Goal: Task Accomplishment & Management: Use online tool/utility

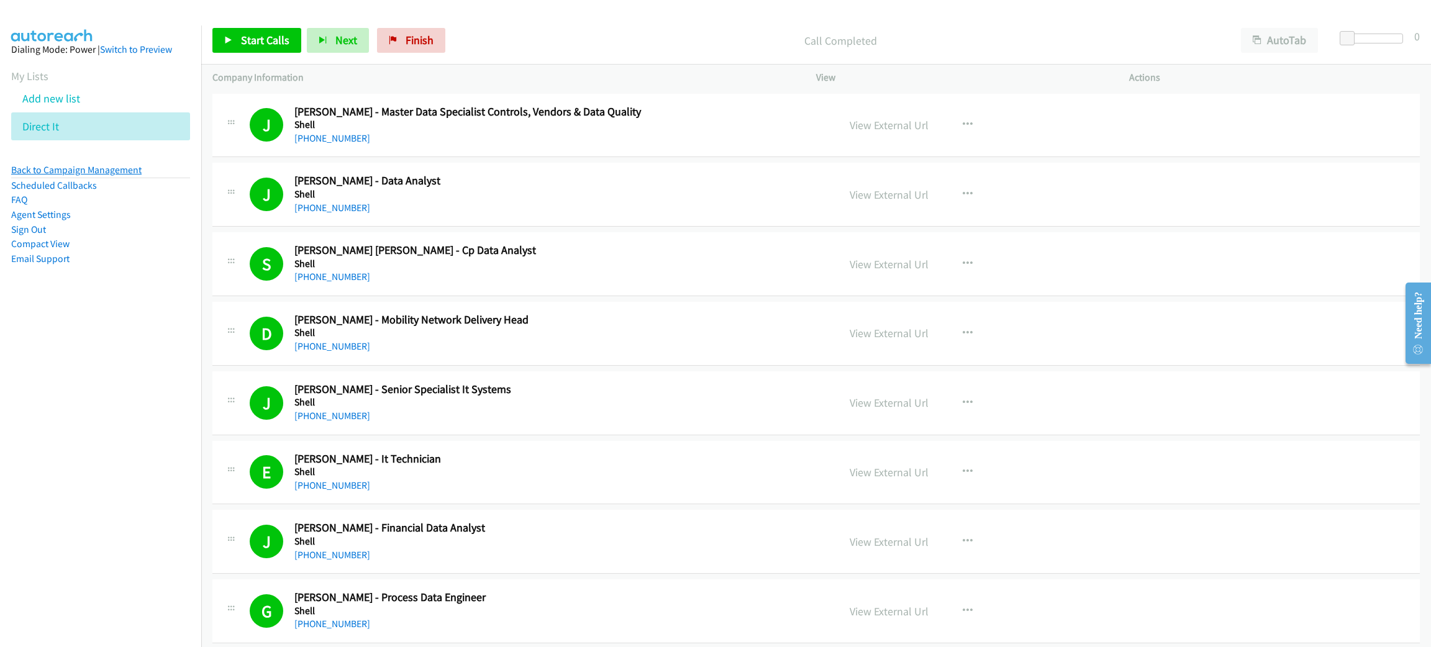
scroll to position [2142, 0]
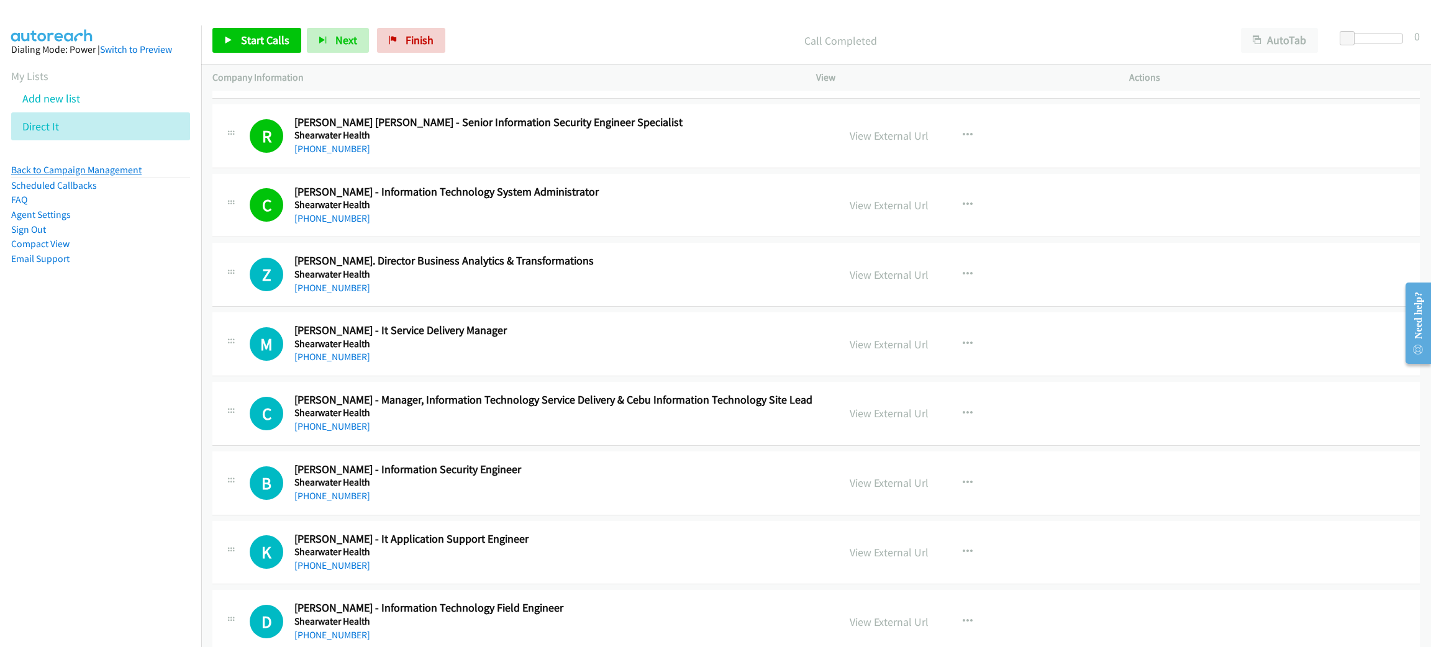
click at [118, 168] on link "Back to Campaign Management" at bounding box center [76, 170] width 130 height 12
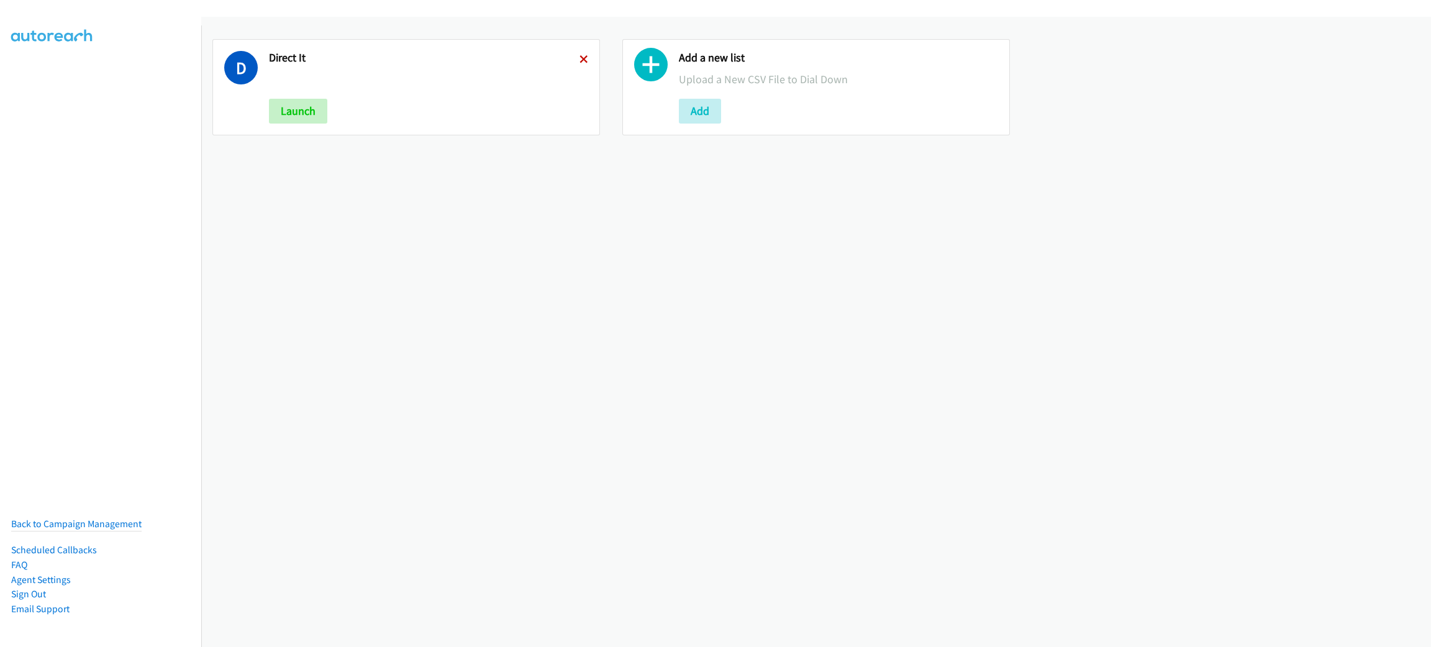
click at [579, 61] on icon at bounding box center [583, 60] width 9 height 9
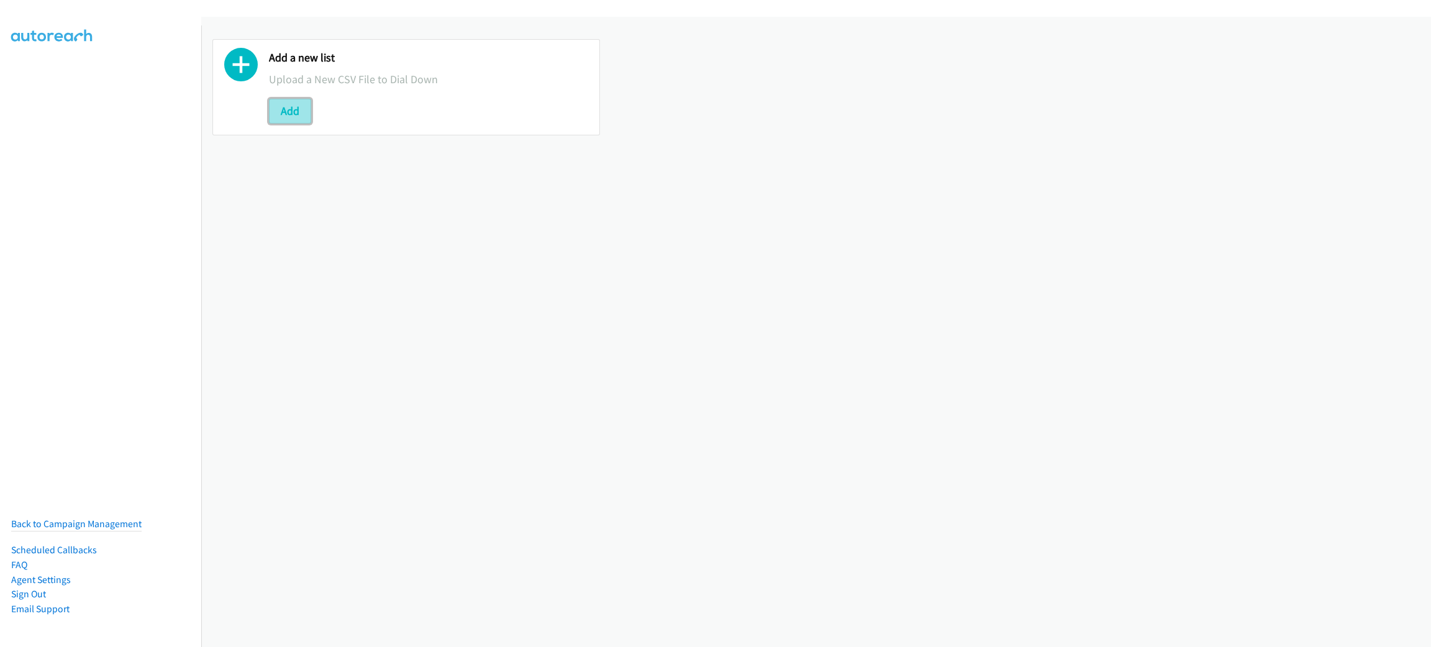
click at [296, 114] on button "Add" at bounding box center [290, 111] width 42 height 25
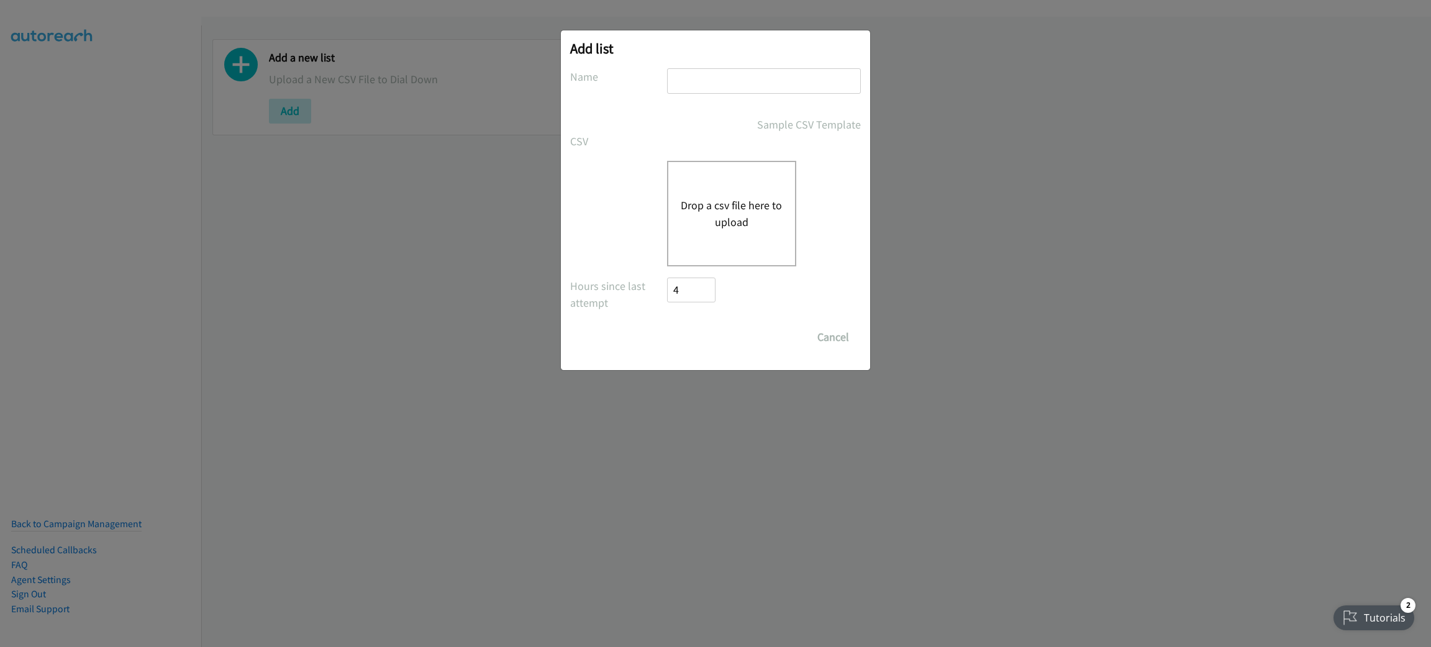
click at [736, 205] on button "Drop a csv file here to upload" at bounding box center [732, 214] width 102 height 34
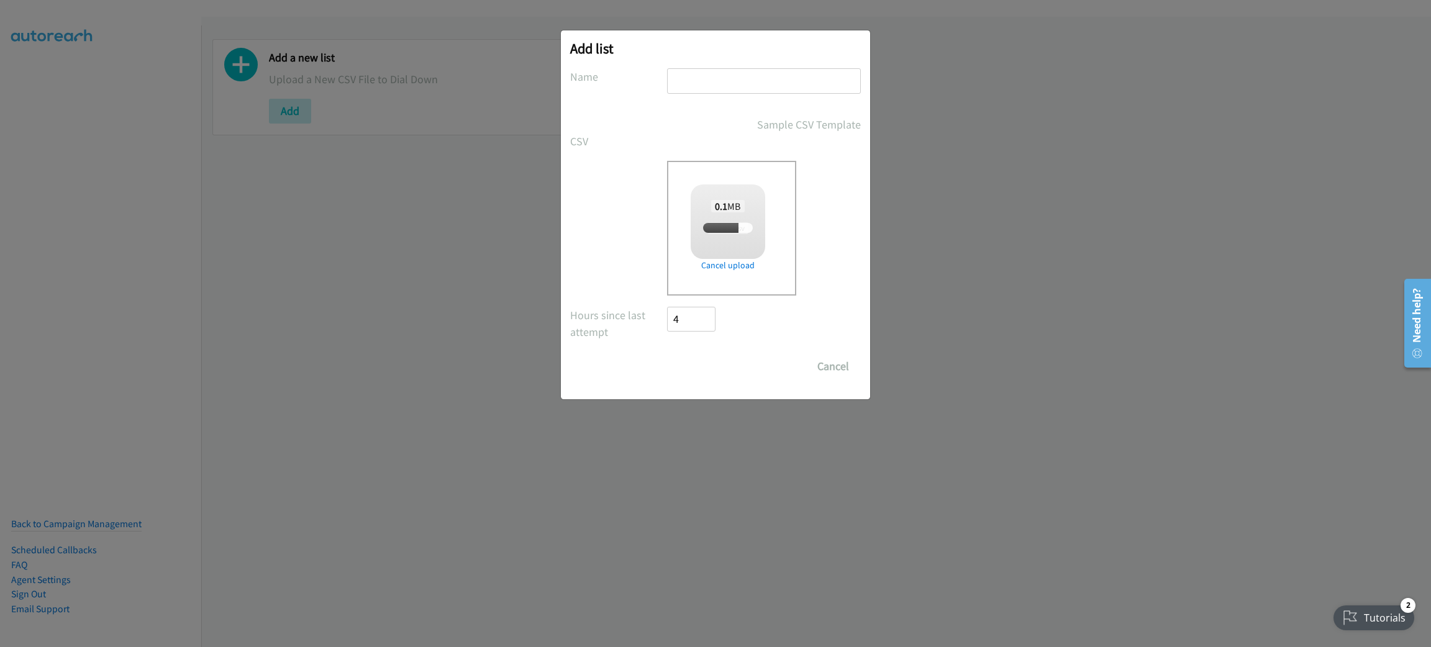
click at [724, 80] on input "text" at bounding box center [764, 80] width 194 height 25
checkbox input "true"
type input "ADOBE"
click at [667, 354] on input "Save List" at bounding box center [699, 366] width 65 height 25
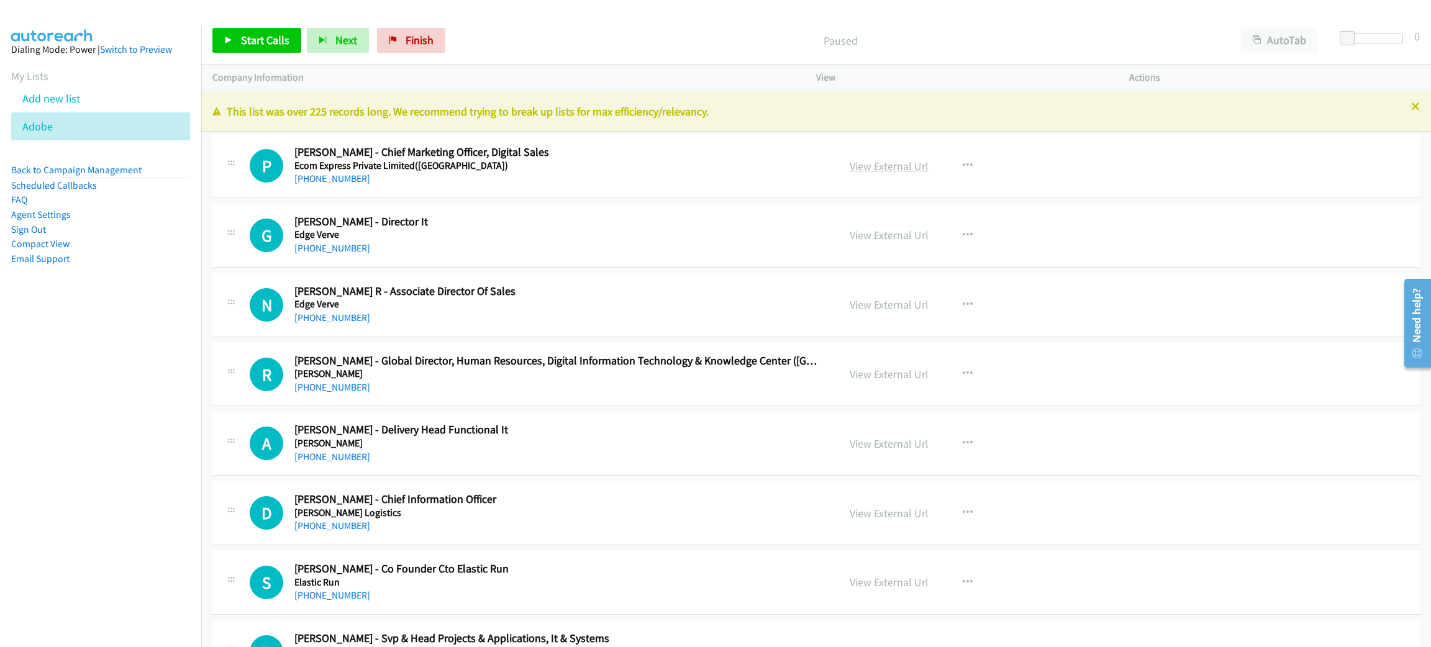
click at [881, 164] on link "View External Url" at bounding box center [889, 166] width 79 height 14
click at [963, 232] on icon "button" at bounding box center [968, 235] width 10 height 10
click at [927, 314] on link "Start Calls Here" at bounding box center [900, 316] width 165 height 25
click at [281, 45] on span "Start Calls" at bounding box center [265, 40] width 48 height 14
click at [263, 40] on span "Pause" at bounding box center [255, 40] width 28 height 14
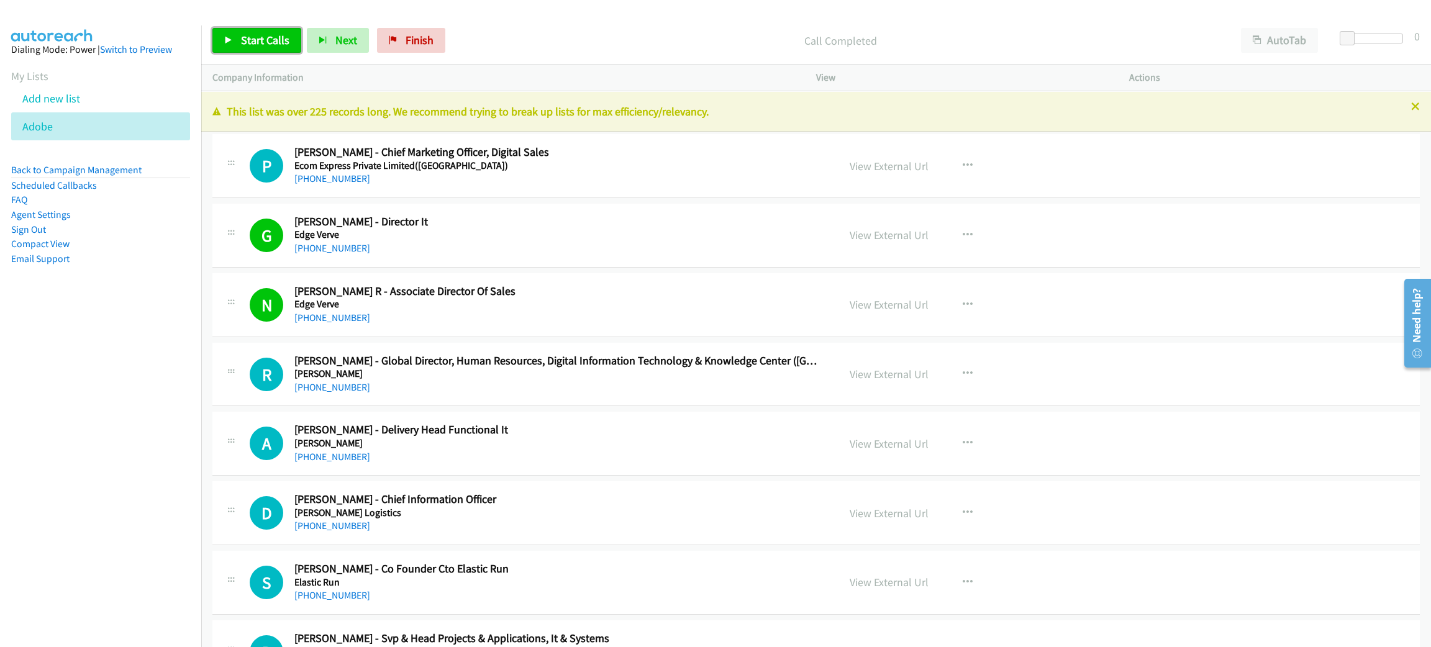
click at [273, 47] on link "Start Calls" at bounding box center [256, 40] width 89 height 25
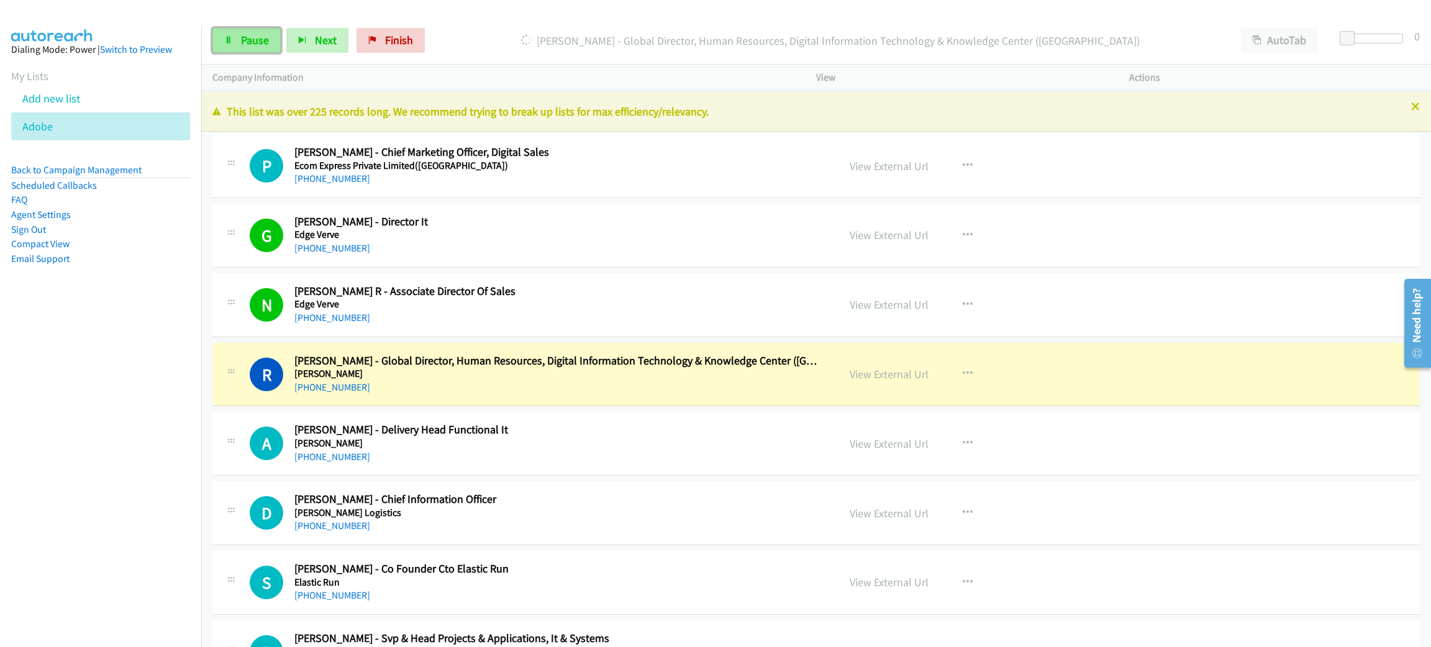
click at [271, 43] on link "Pause" at bounding box center [246, 40] width 68 height 25
click at [625, 386] on div "+91 81307 74040" at bounding box center [557, 387] width 526 height 15
click at [799, 374] on h5 "Egon Zehnder" at bounding box center [557, 374] width 526 height 12
click at [822, 364] on div "R Callback Scheduled Richa Kale - Global Director, Human Resources, Digital Inf…" at bounding box center [525, 374] width 626 height 41
click at [817, 356] on h2 "Richa Kale - Global Director, Human Resources, Digital Information Technology &…" at bounding box center [557, 361] width 526 height 14
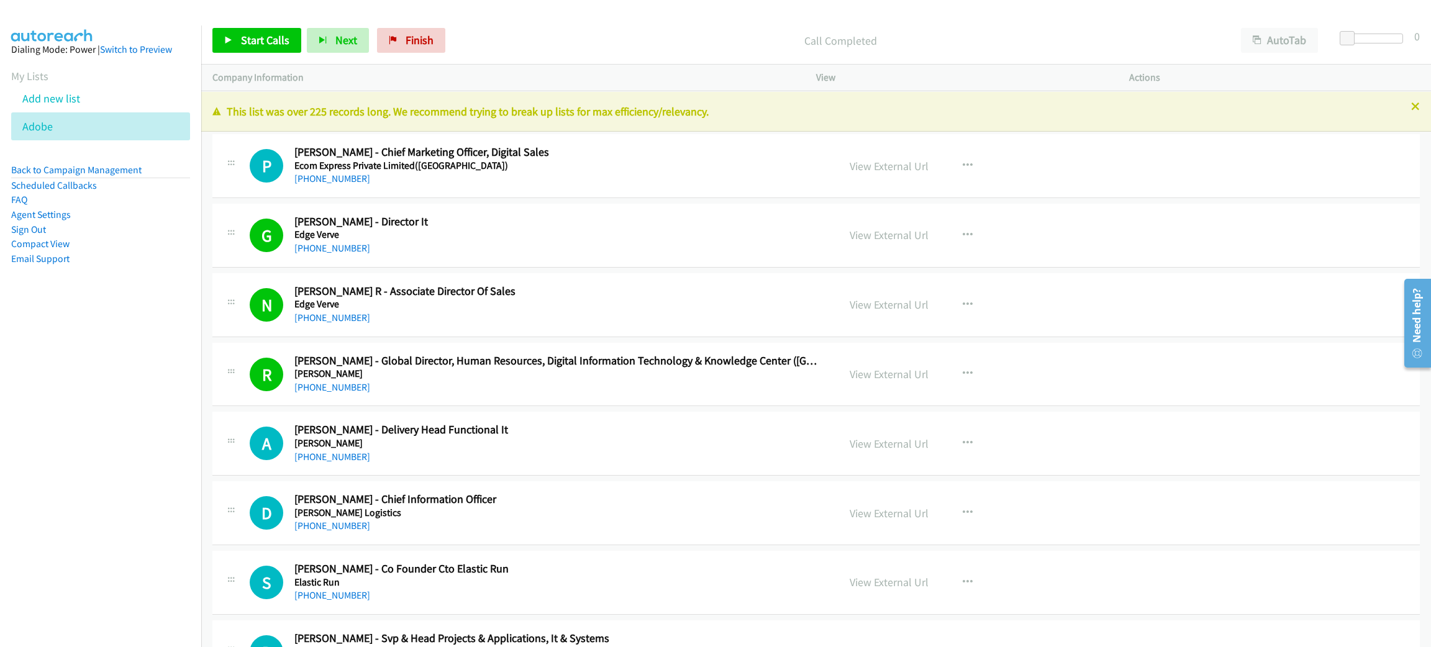
click at [650, 315] on div "+91 80 3952 2222" at bounding box center [557, 318] width 526 height 15
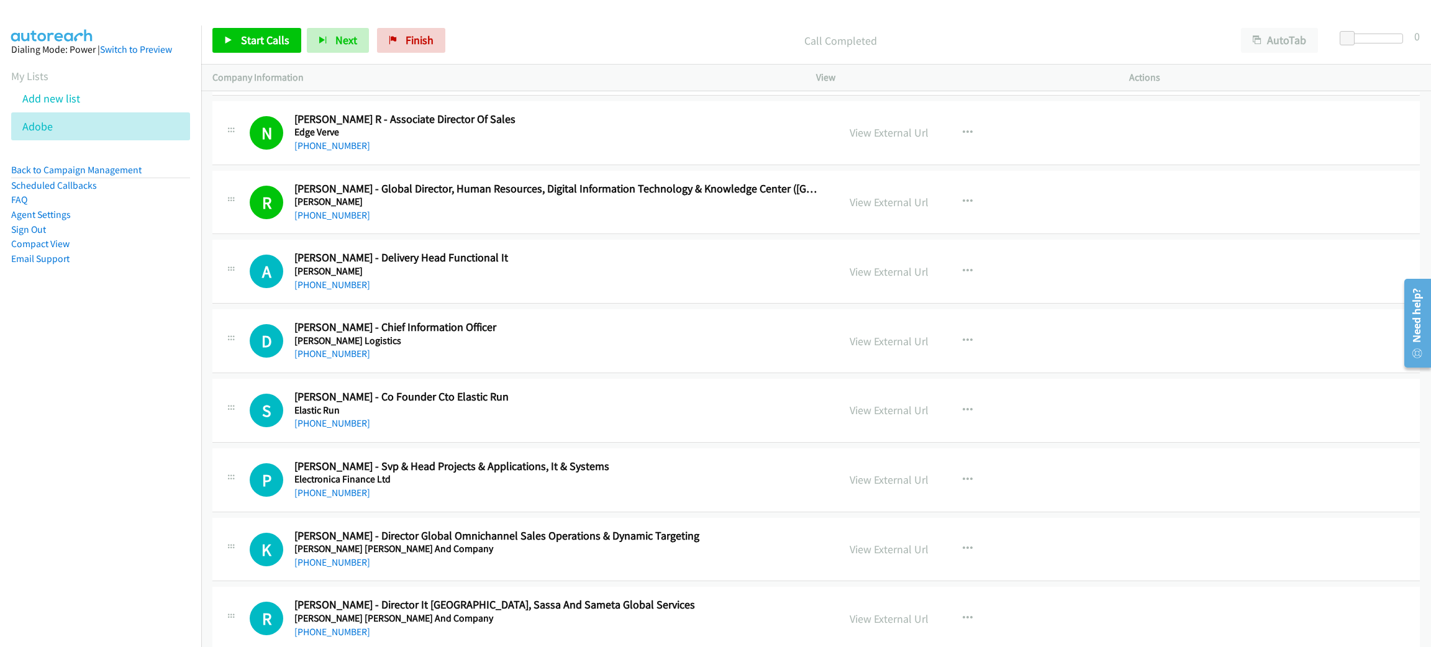
scroll to position [186, 0]
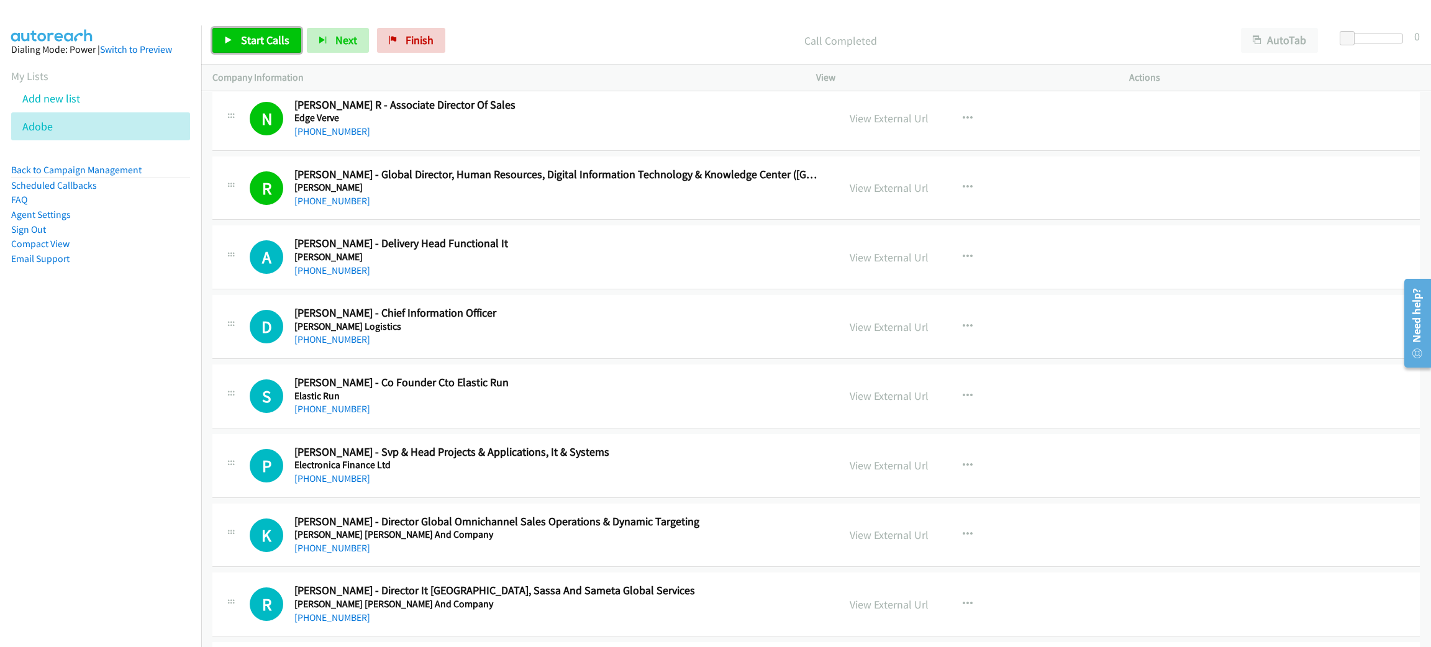
click at [258, 41] on span "Start Calls" at bounding box center [265, 40] width 48 height 14
click at [882, 253] on link "View External Url" at bounding box center [889, 257] width 79 height 14
click at [245, 45] on span "Pause" at bounding box center [255, 40] width 28 height 14
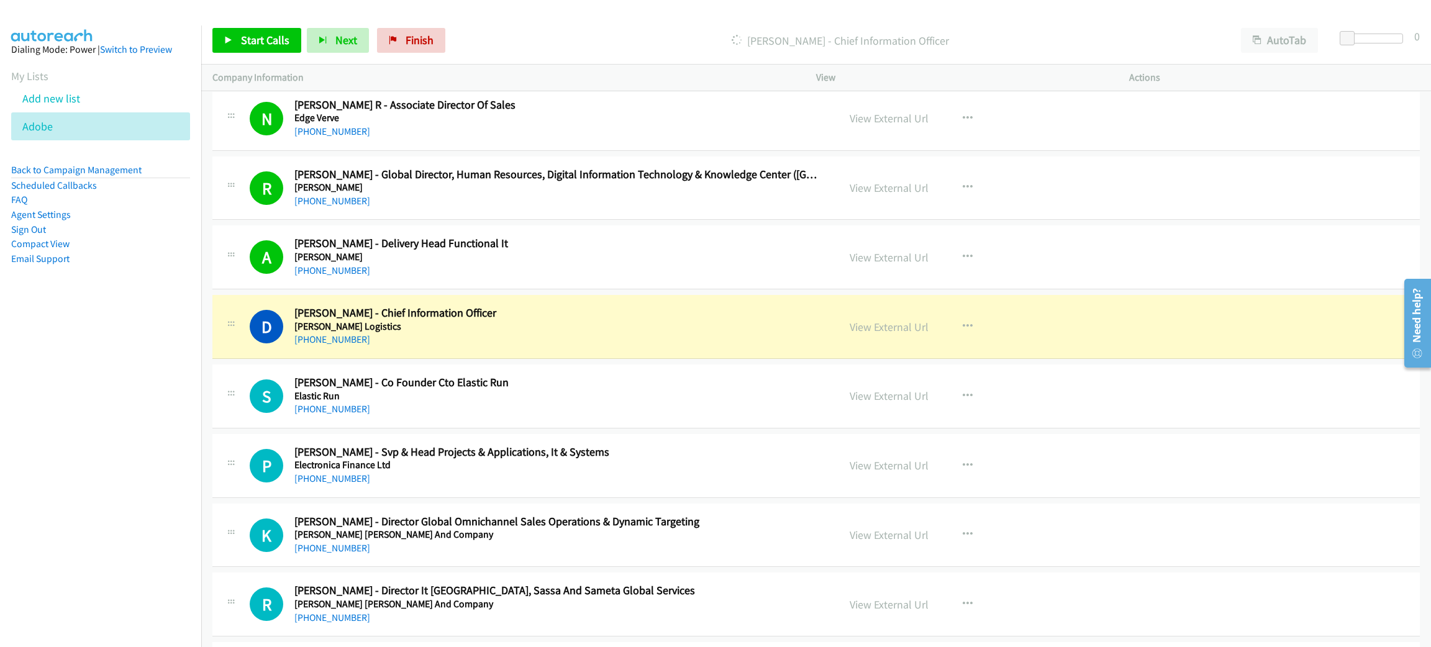
click at [533, 315] on h2 "Dharmendea Kumar - Chief Information Officer" at bounding box center [557, 313] width 526 height 14
click at [863, 324] on link "View External Url" at bounding box center [889, 327] width 79 height 14
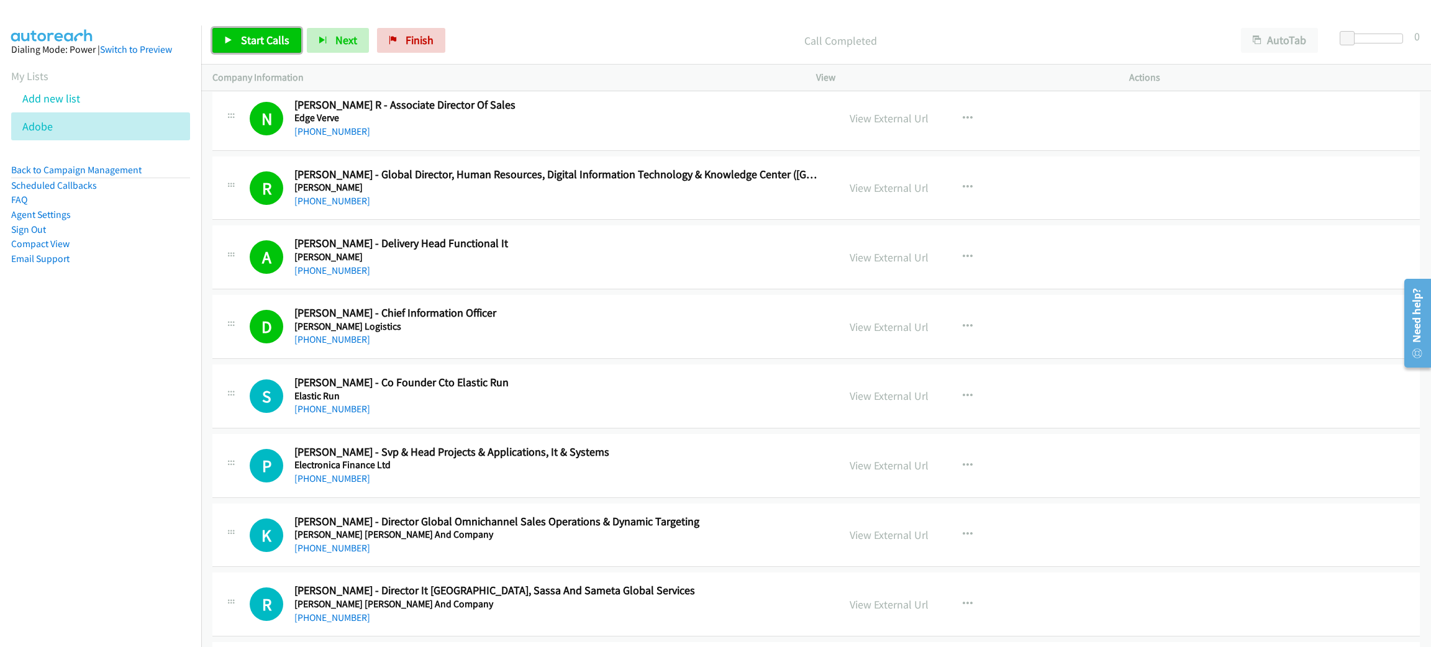
click at [288, 42] on link "Start Calls" at bounding box center [256, 40] width 89 height 25
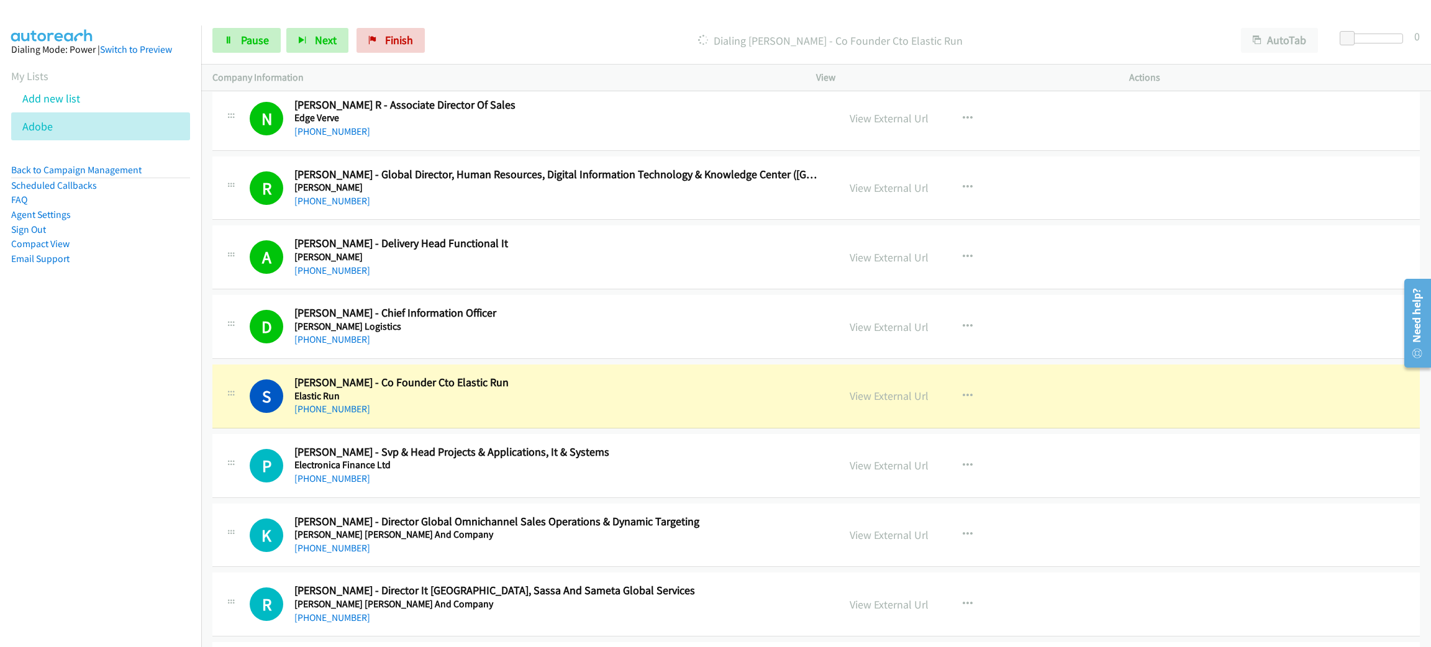
click at [535, 389] on h2 "Shitiz Bansal - Co Founder Cto Elastic Run" at bounding box center [557, 383] width 526 height 14
click at [868, 394] on link "View External Url" at bounding box center [889, 396] width 79 height 14
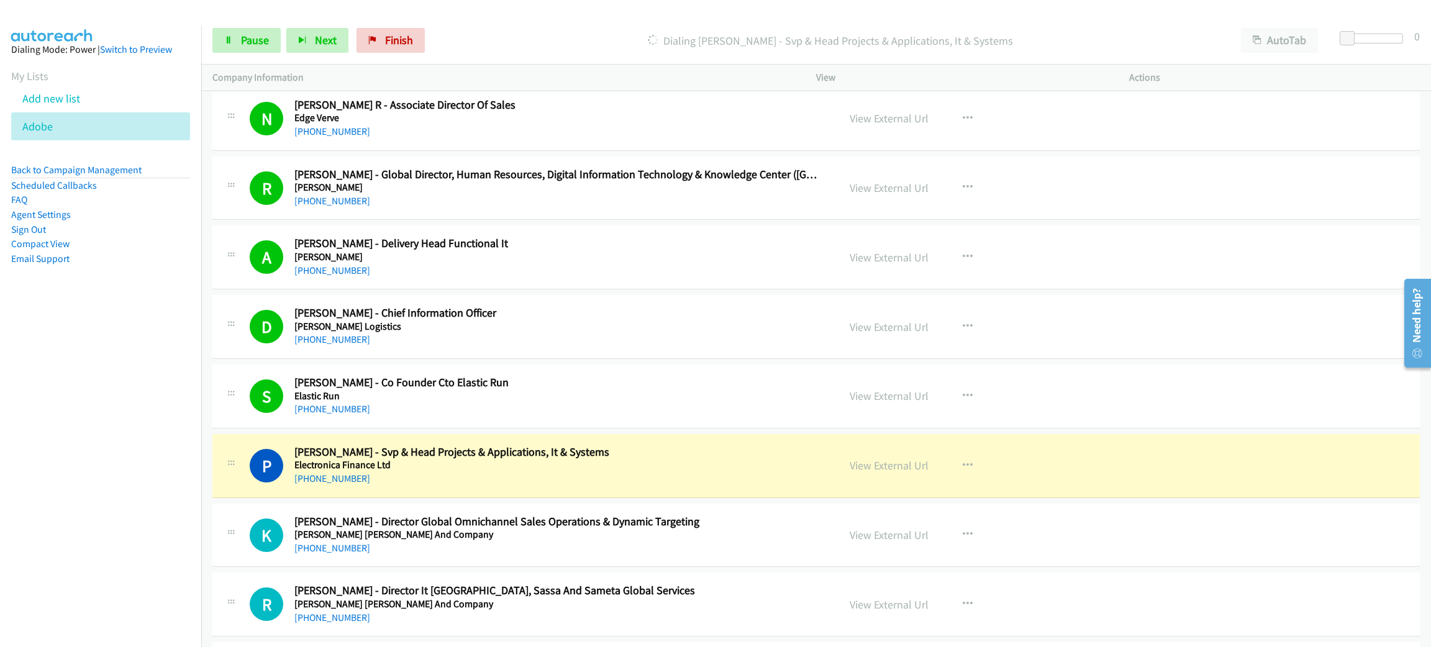
click at [487, 476] on div "+91 75063 63612" at bounding box center [557, 478] width 526 height 15
click at [897, 463] on link "View External Url" at bounding box center [889, 465] width 79 height 14
click at [255, 34] on span "Pause" at bounding box center [255, 40] width 28 height 14
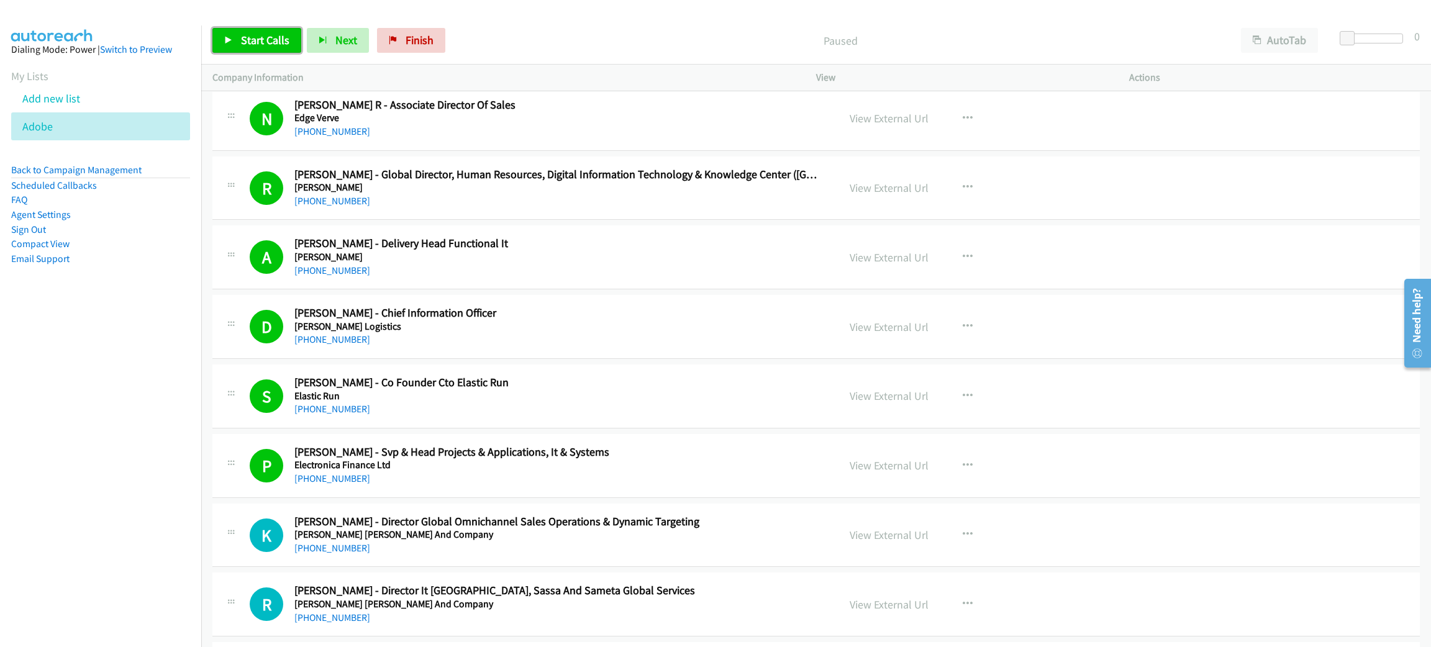
click at [238, 32] on link "Start Calls" at bounding box center [256, 40] width 89 height 25
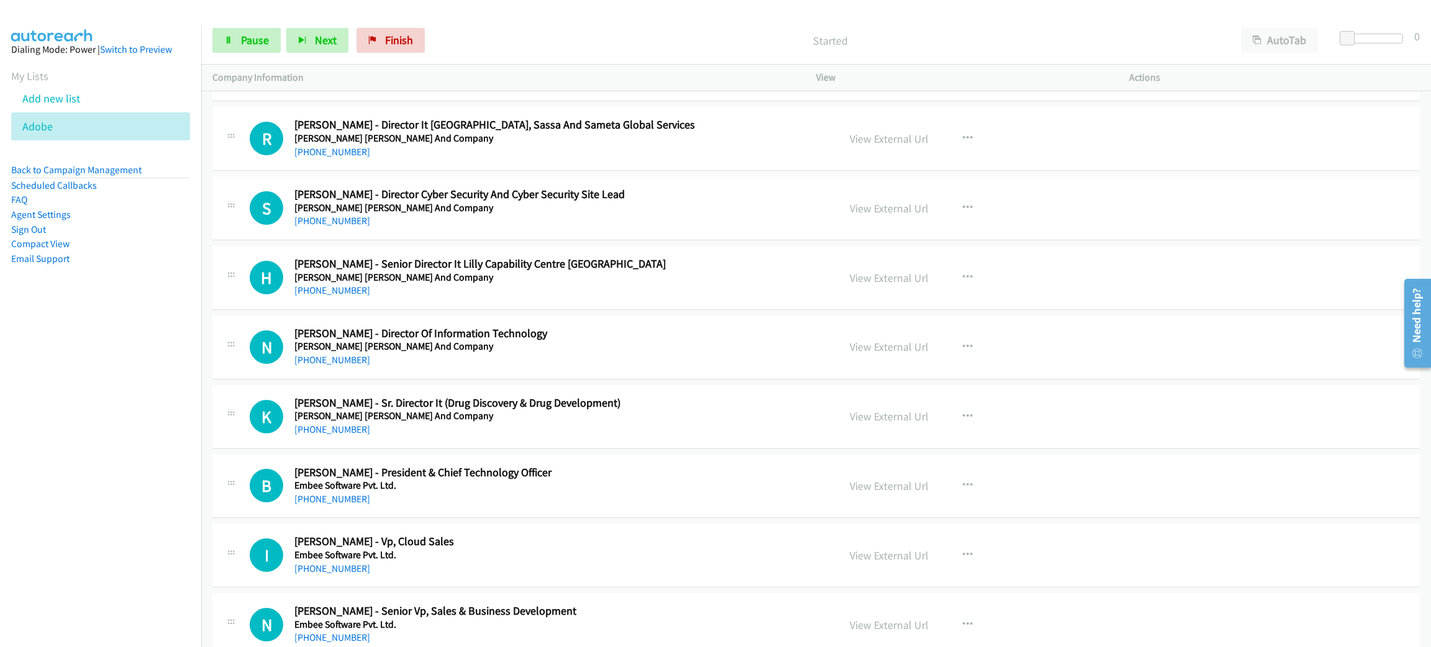
scroll to position [558, 0]
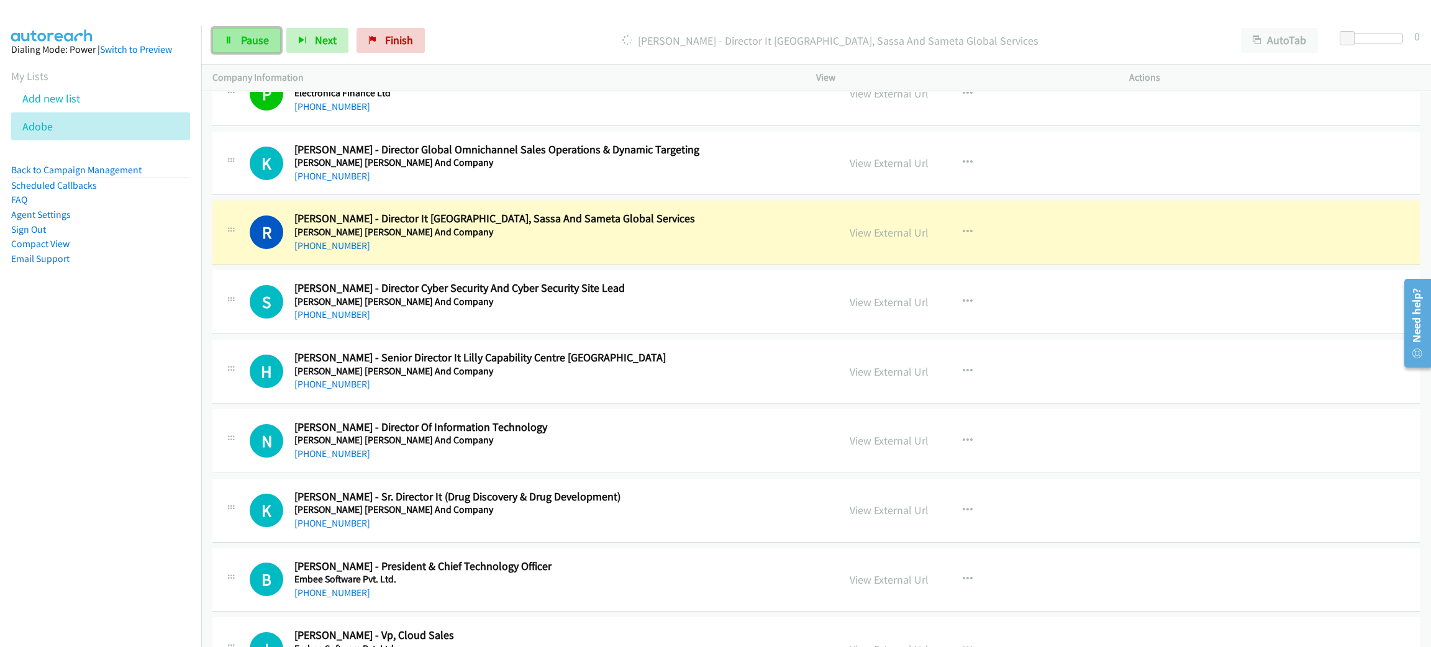
click at [222, 43] on link "Pause" at bounding box center [246, 40] width 68 height 25
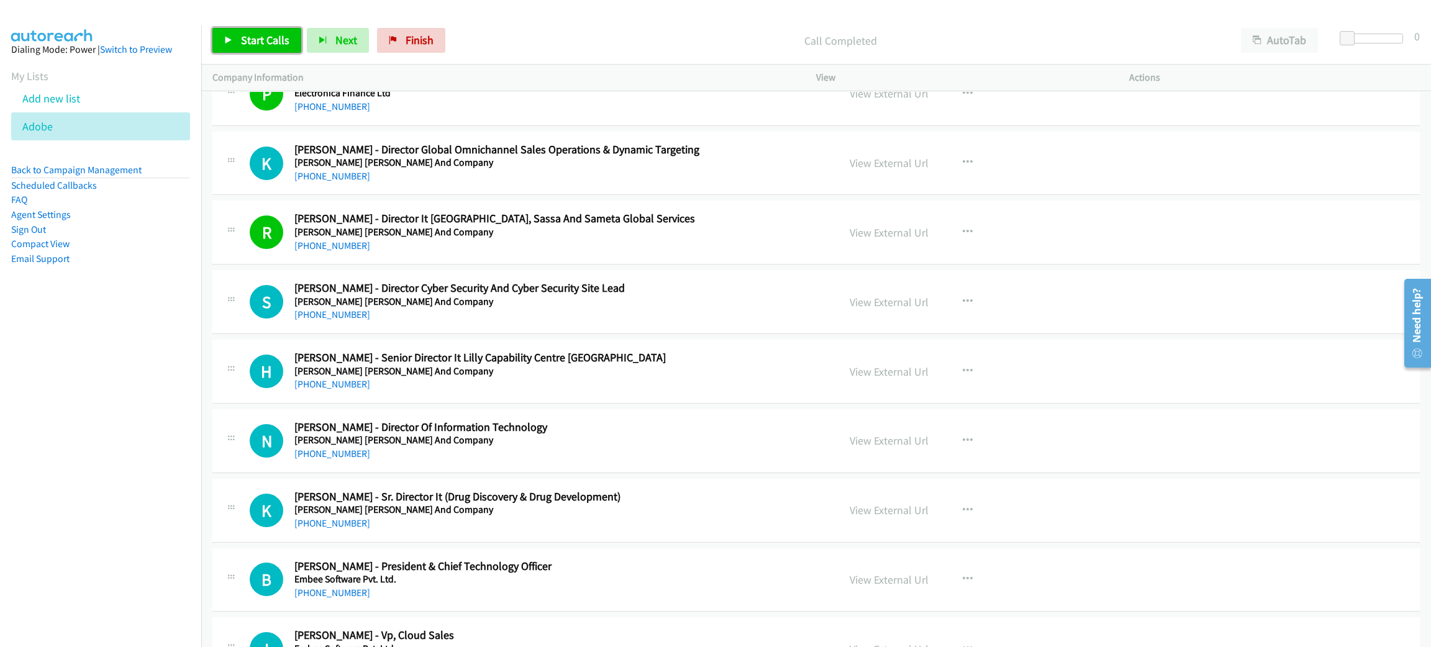
click at [245, 35] on span "Start Calls" at bounding box center [265, 40] width 48 height 14
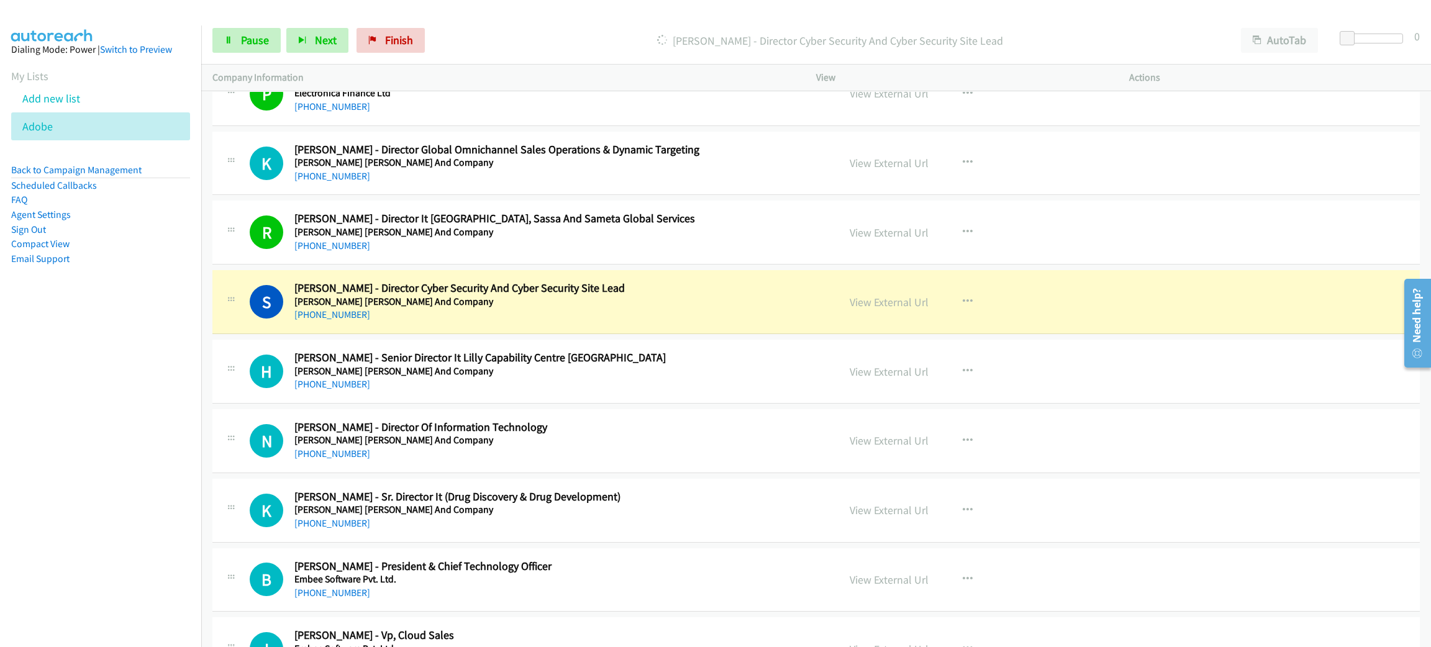
click at [445, 319] on div "+91 97399 81463" at bounding box center [557, 314] width 526 height 15
click at [237, 31] on link "Pause" at bounding box center [246, 40] width 68 height 25
click at [889, 303] on link "View External Url" at bounding box center [889, 302] width 79 height 14
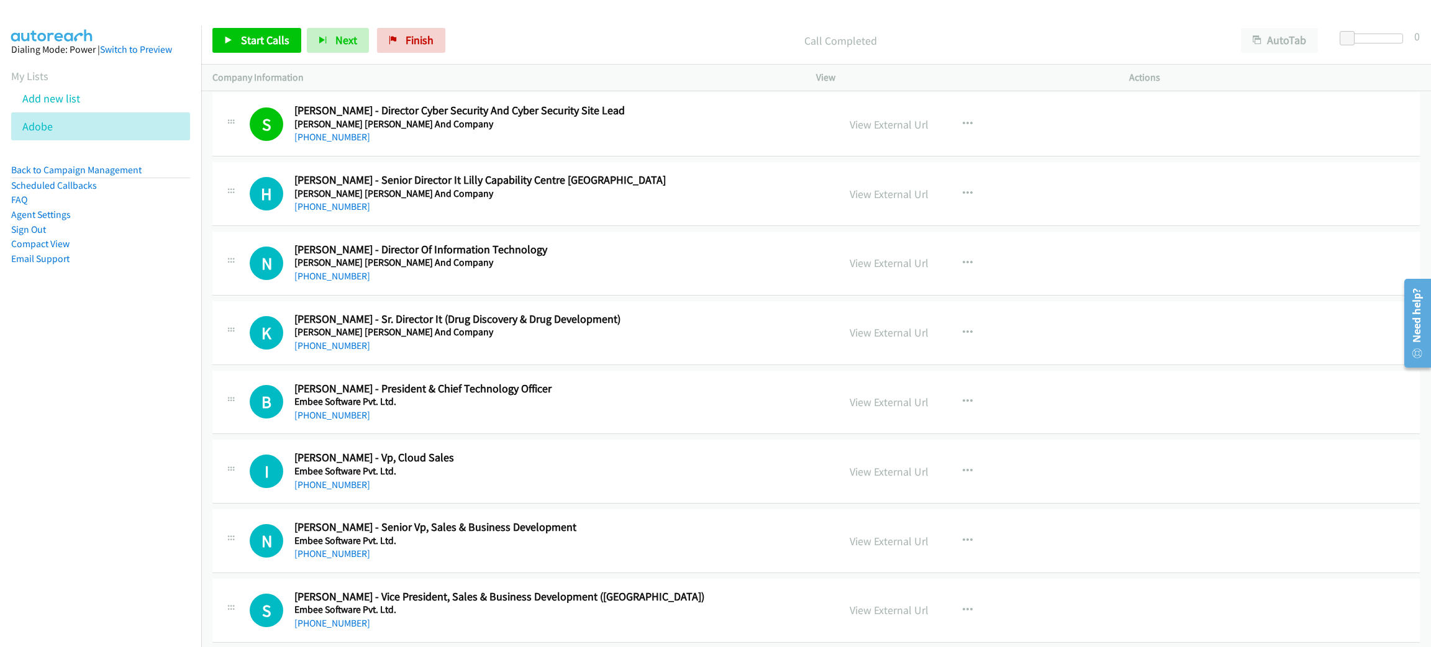
scroll to position [745, 0]
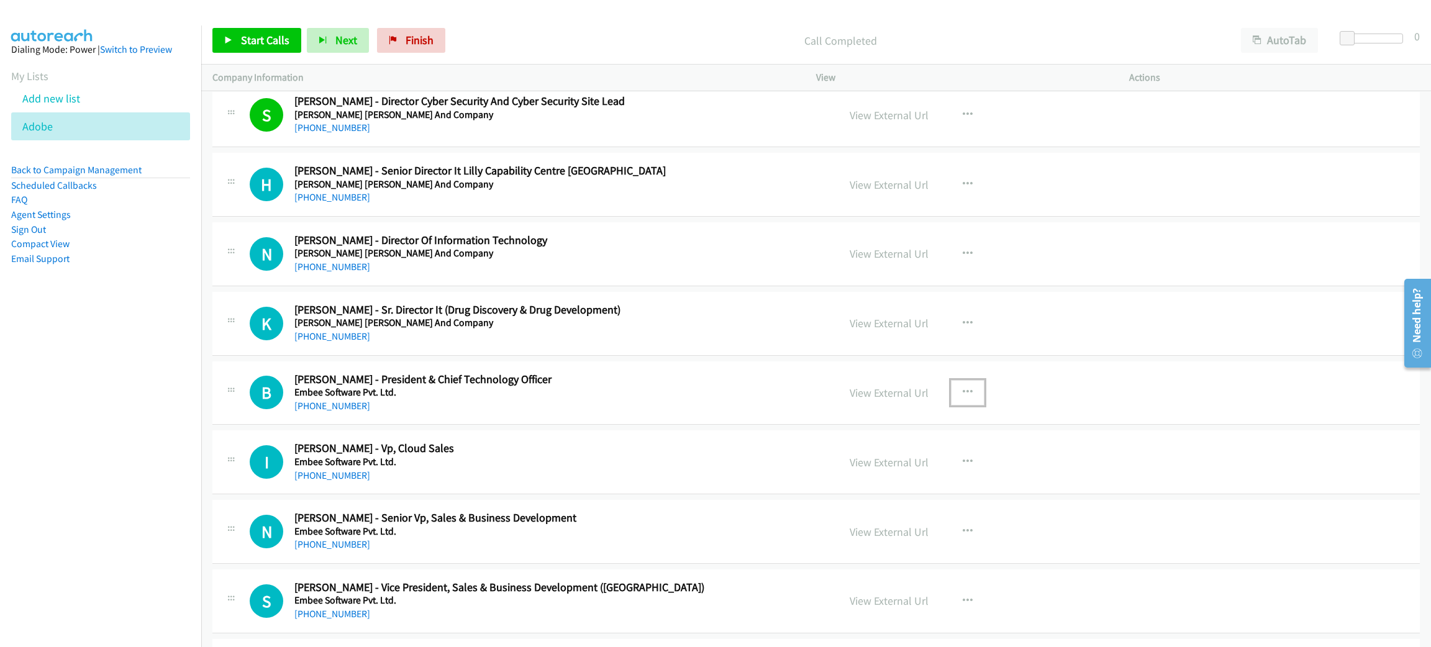
click at [963, 394] on icon "button" at bounding box center [968, 393] width 10 height 10
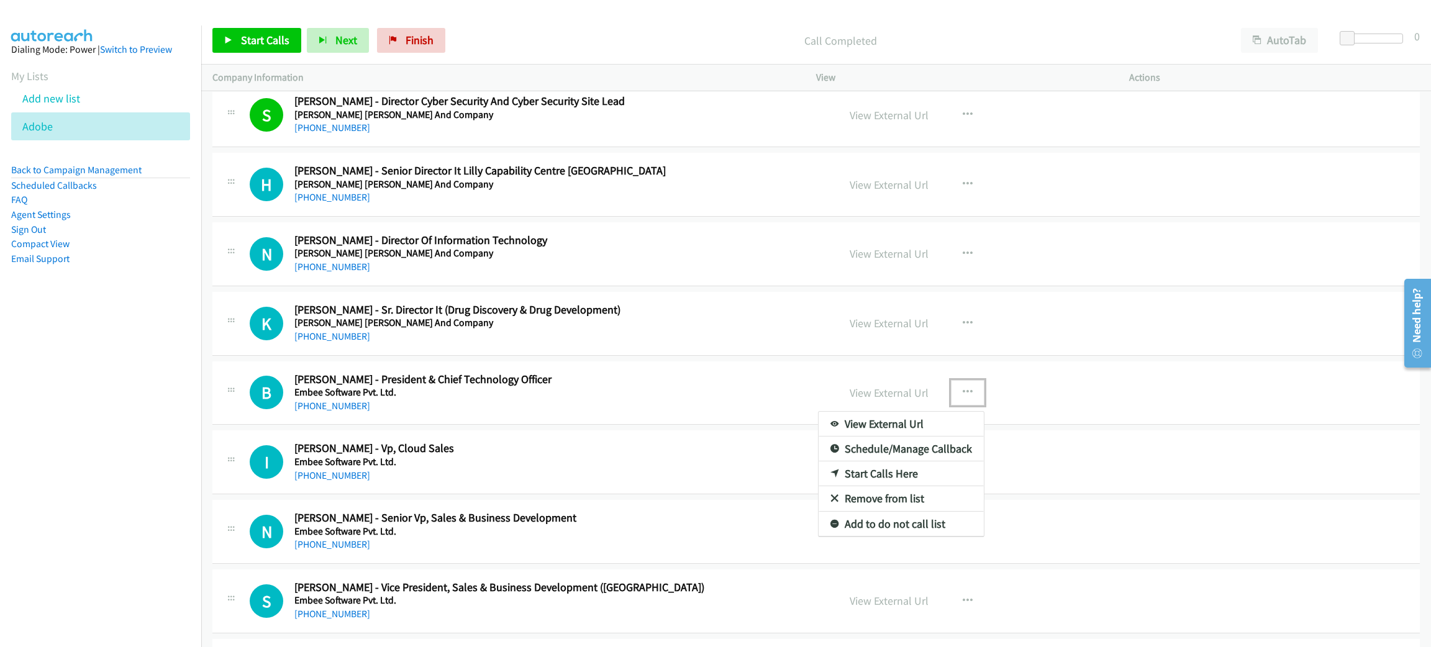
click at [925, 476] on link "Start Calls Here" at bounding box center [900, 473] width 165 height 25
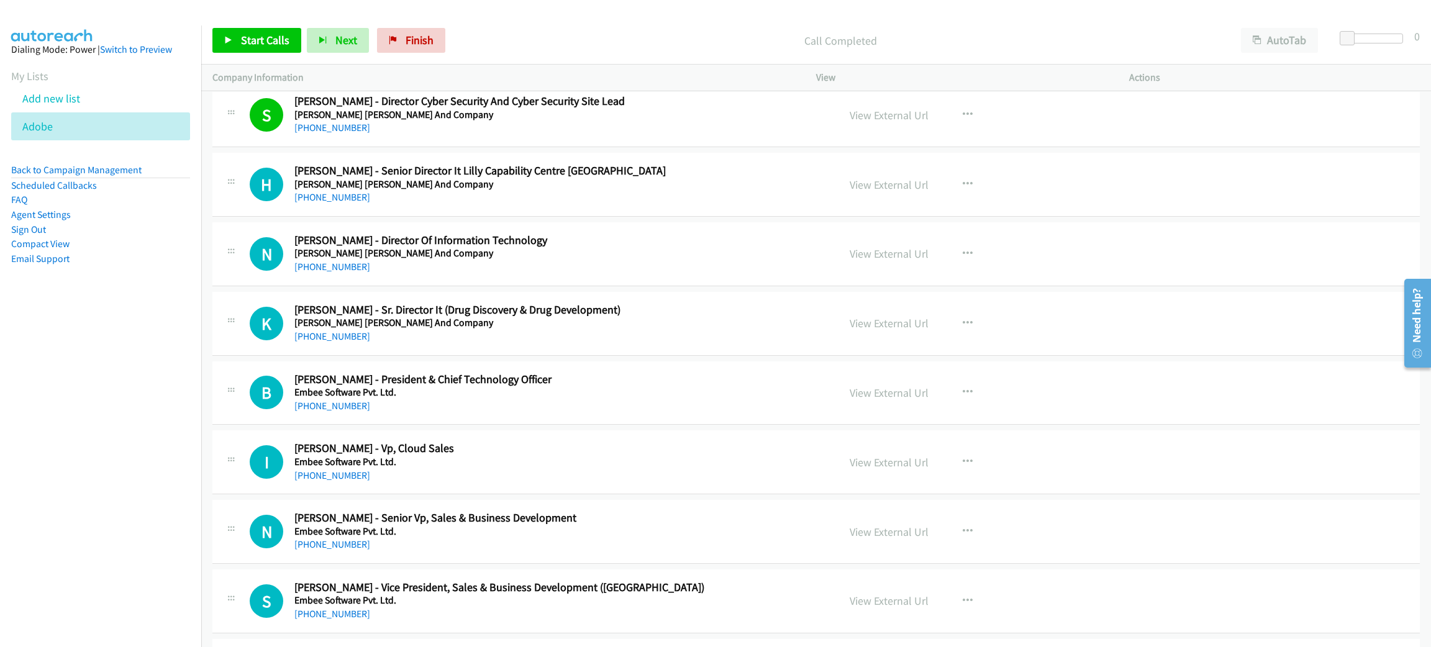
click at [263, 56] on div "Start Calls Pause Next Finish Call Completed AutoTab AutoTab 0" at bounding box center [816, 41] width 1230 height 48
click at [263, 50] on link "Start Calls" at bounding box center [256, 40] width 89 height 25
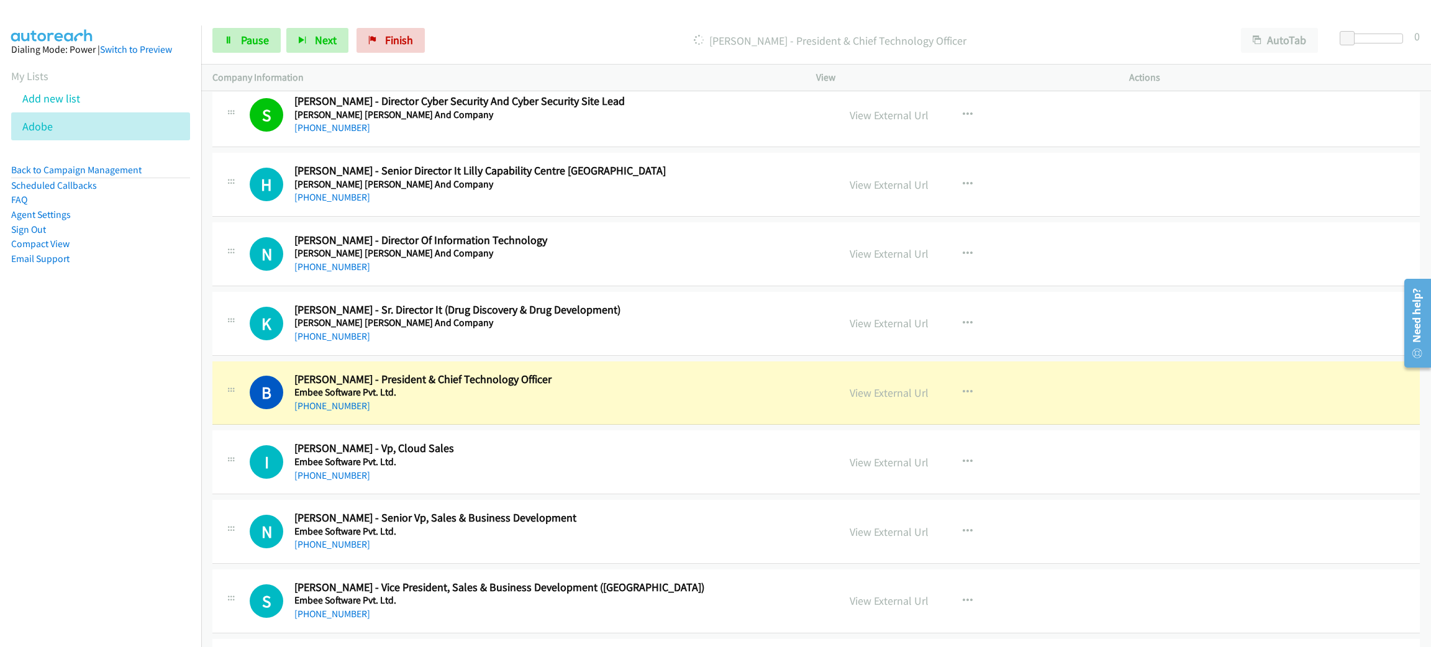
click at [551, 399] on h5 "Embee Software Pvt. Ltd." at bounding box center [557, 392] width 526 height 12
click at [905, 398] on link "View External Url" at bounding box center [889, 393] width 79 height 14
click at [222, 44] on link "Pause" at bounding box center [246, 40] width 68 height 25
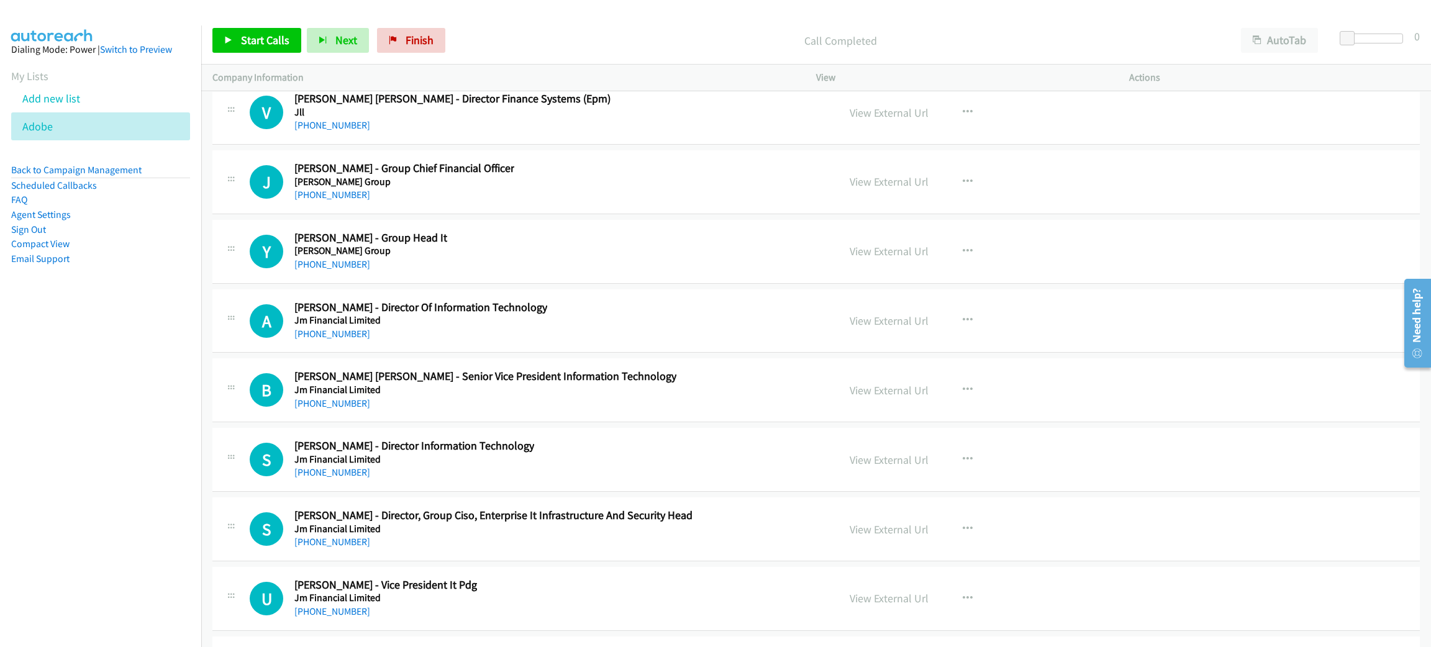
scroll to position [50349, 0]
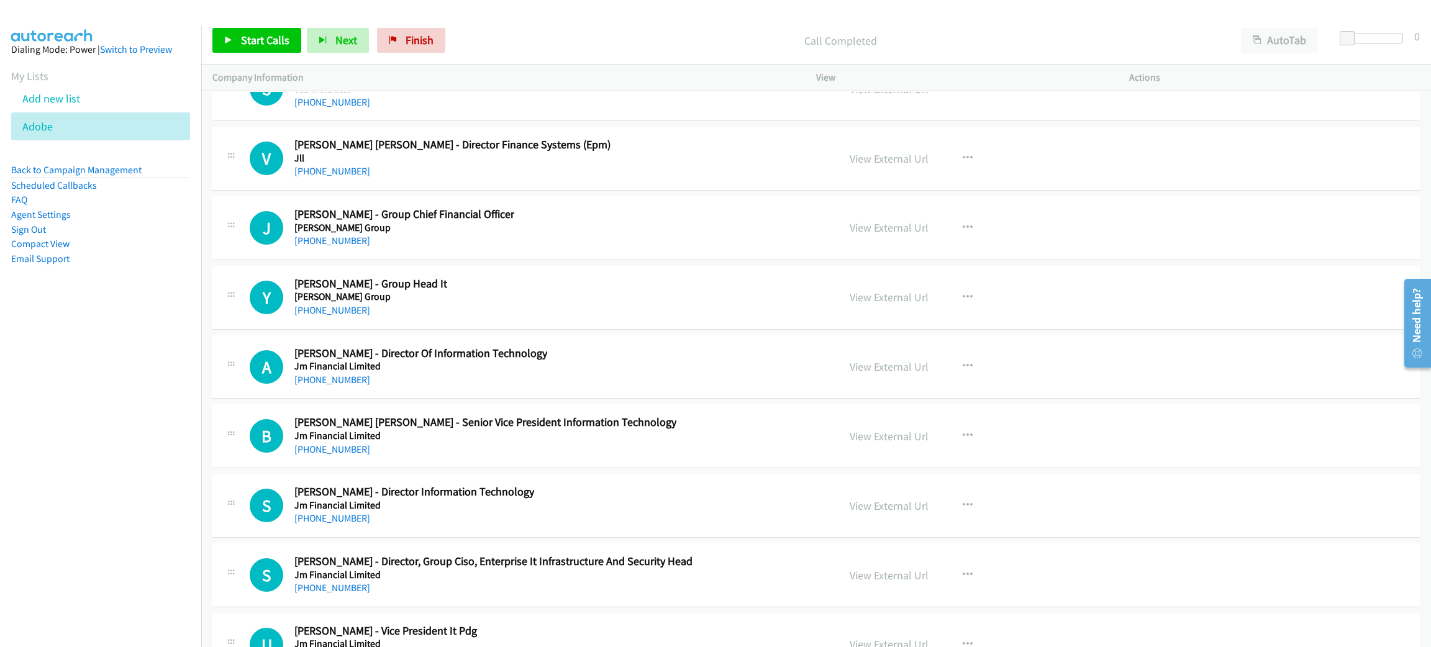
drag, startPoint x: 294, startPoint y: 175, endPoint x: 531, endPoint y: 205, distance: 239.2
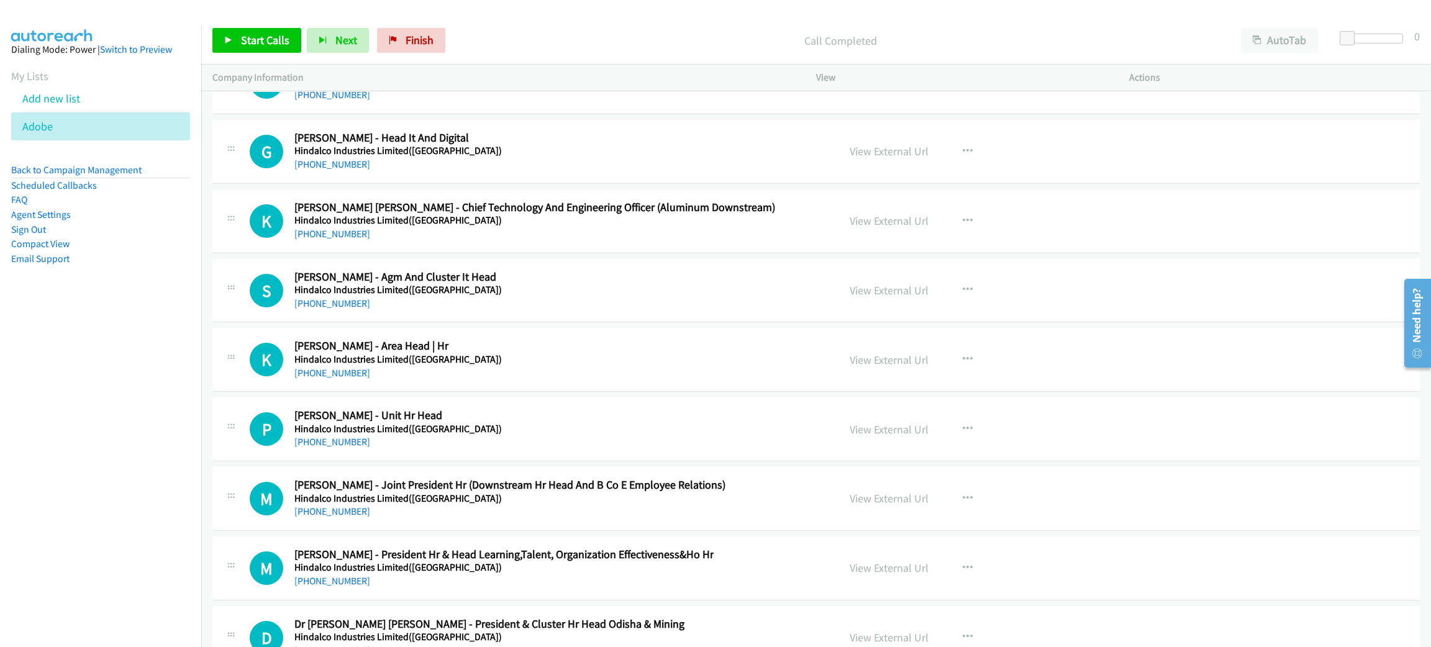
scroll to position [0, 0]
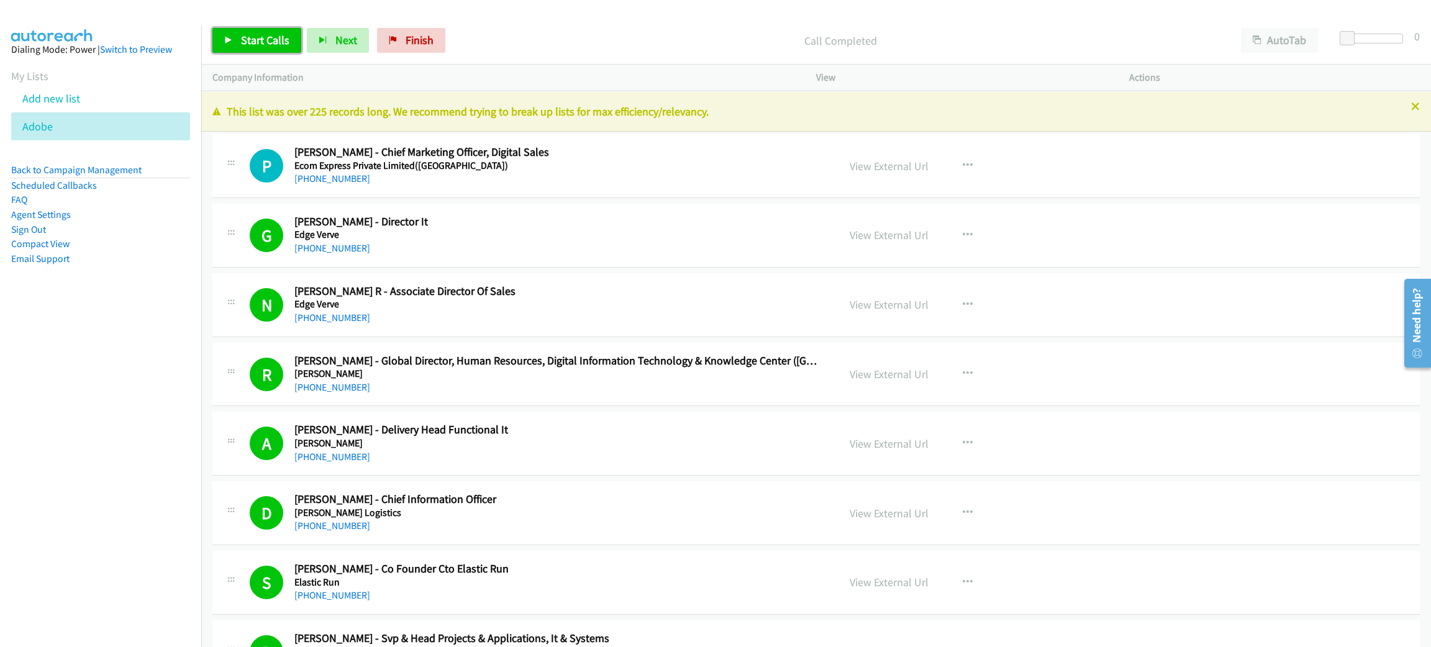
click at [258, 40] on span "Start Calls" at bounding box center [265, 40] width 48 height 14
click at [258, 42] on span "Pause" at bounding box center [255, 40] width 28 height 14
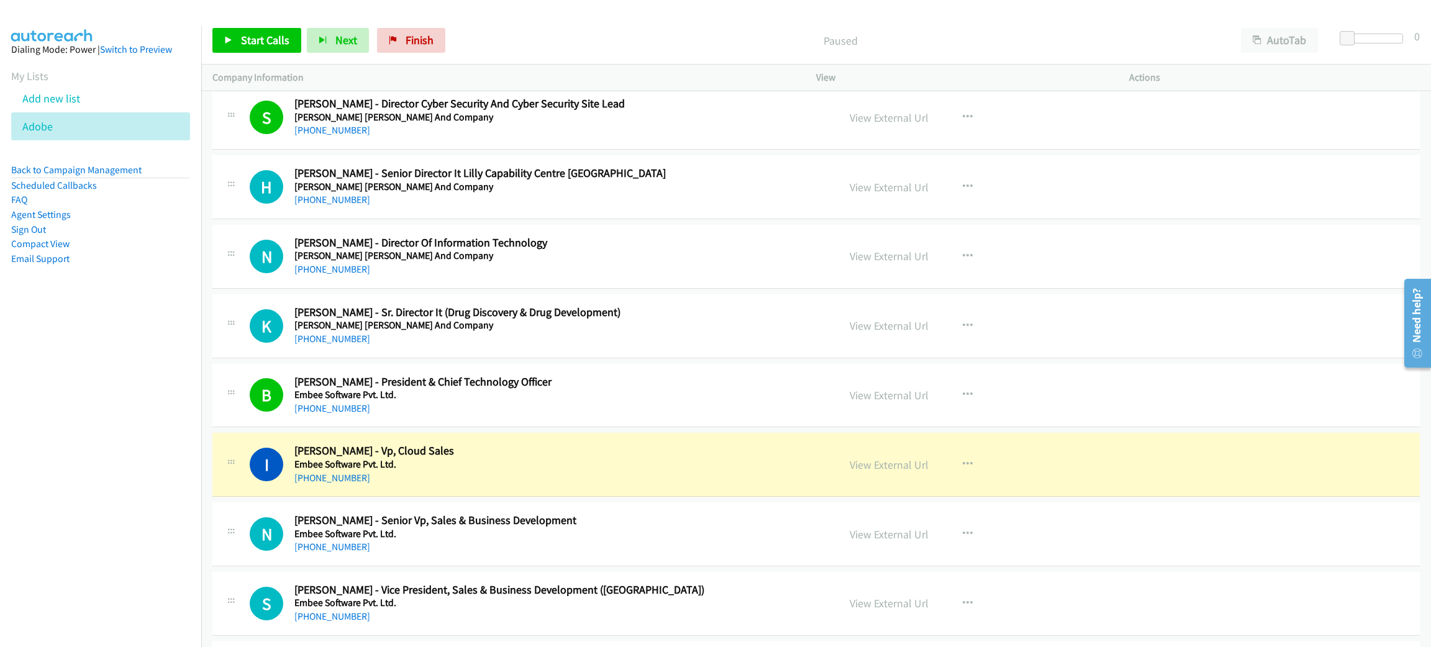
scroll to position [745, 0]
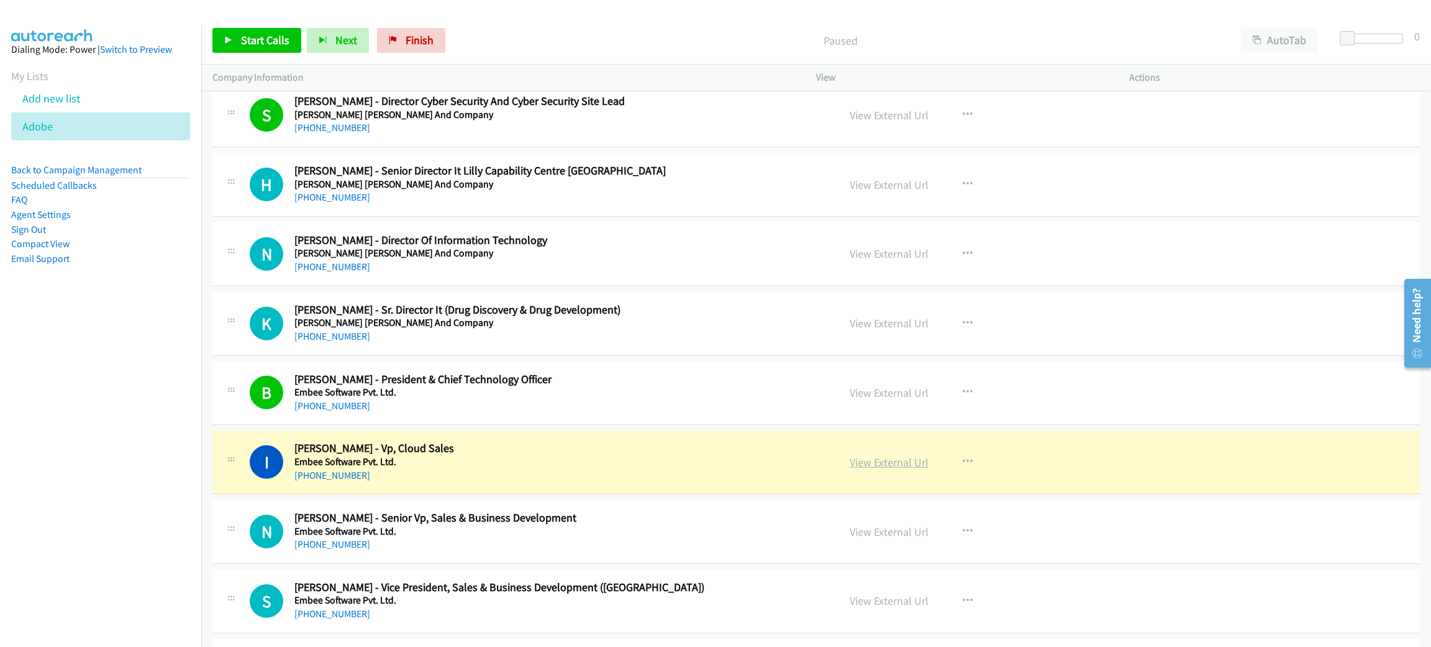
click at [874, 465] on link "View External Url" at bounding box center [889, 462] width 79 height 14
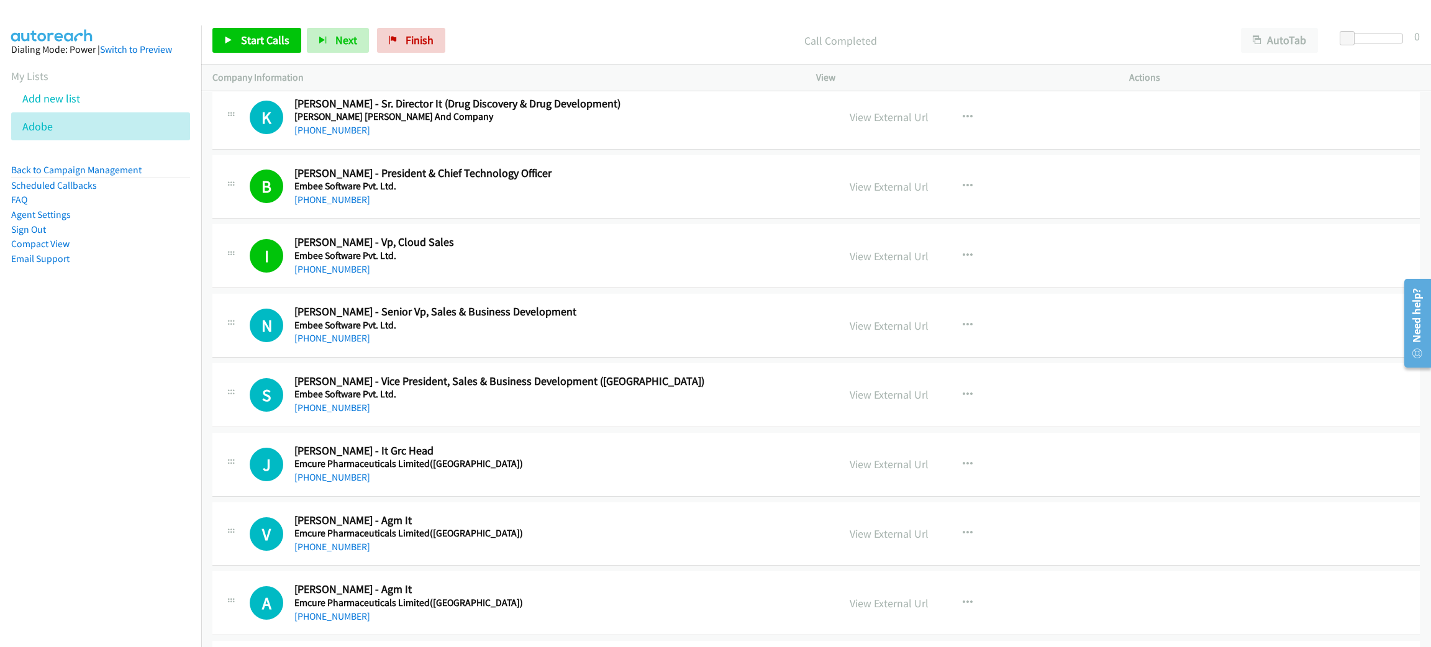
scroll to position [1024, 0]
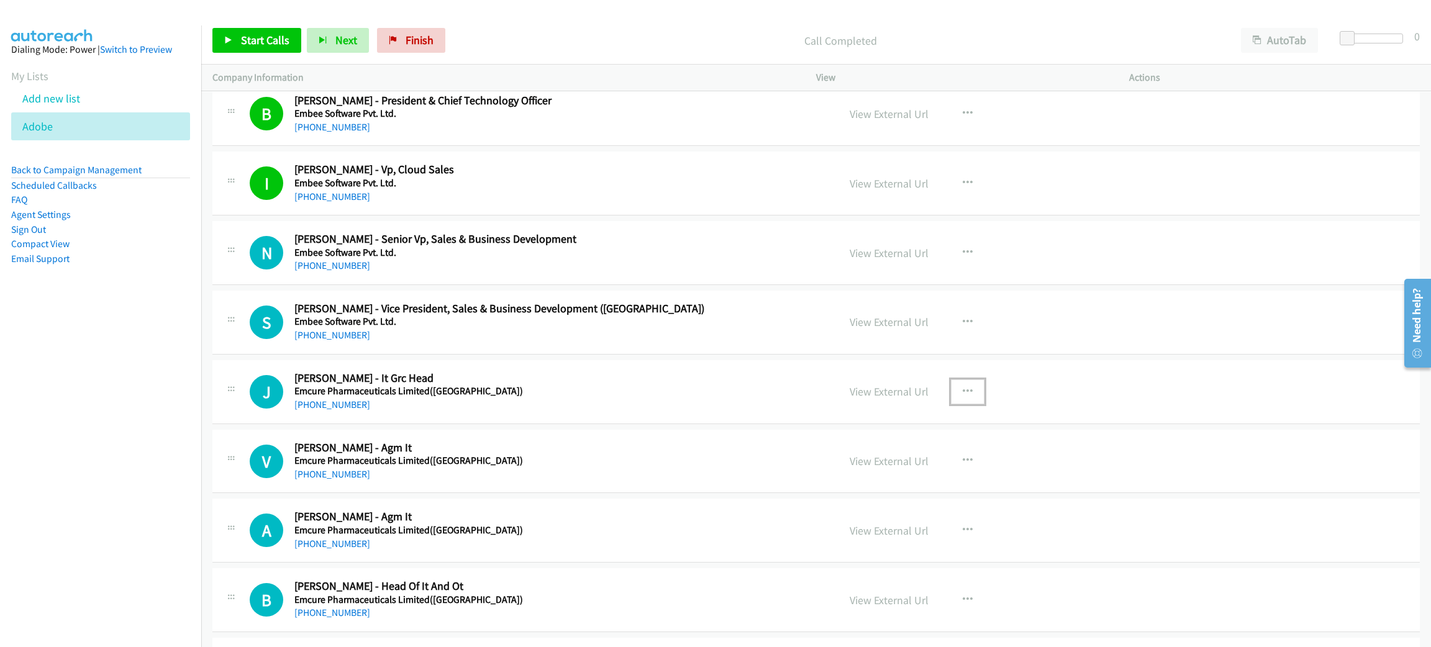
click at [966, 391] on button "button" at bounding box center [968, 391] width 34 height 25
click at [912, 479] on link "Start Calls Here" at bounding box center [900, 472] width 165 height 25
click at [234, 39] on link "Start Calls" at bounding box center [256, 40] width 89 height 25
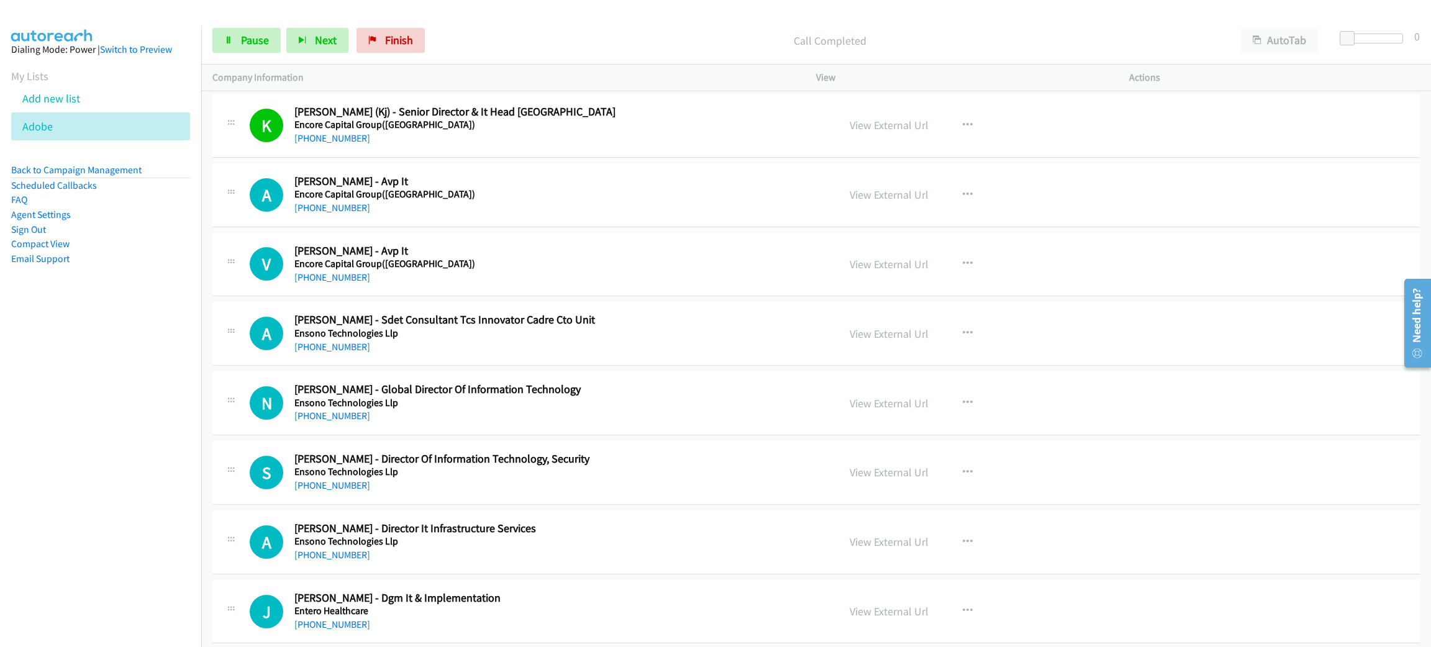
scroll to position [2049, 0]
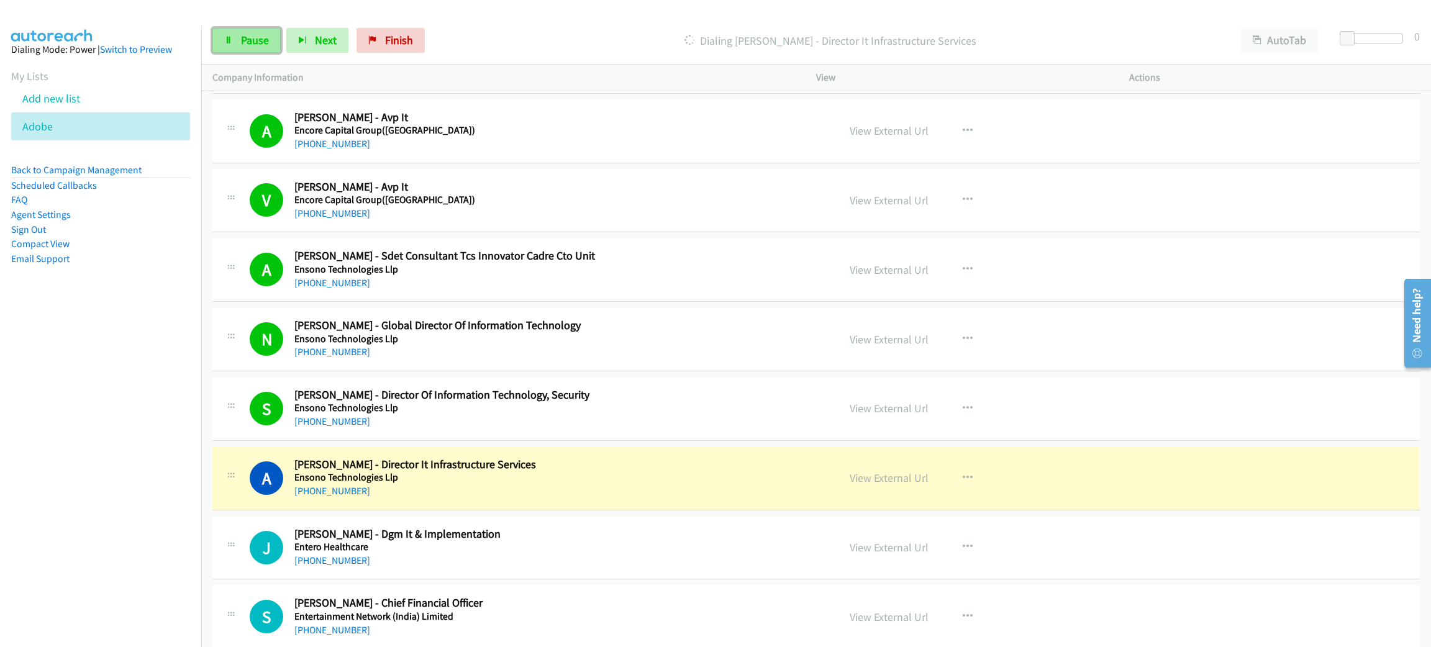
click at [252, 43] on span "Pause" at bounding box center [255, 40] width 28 height 14
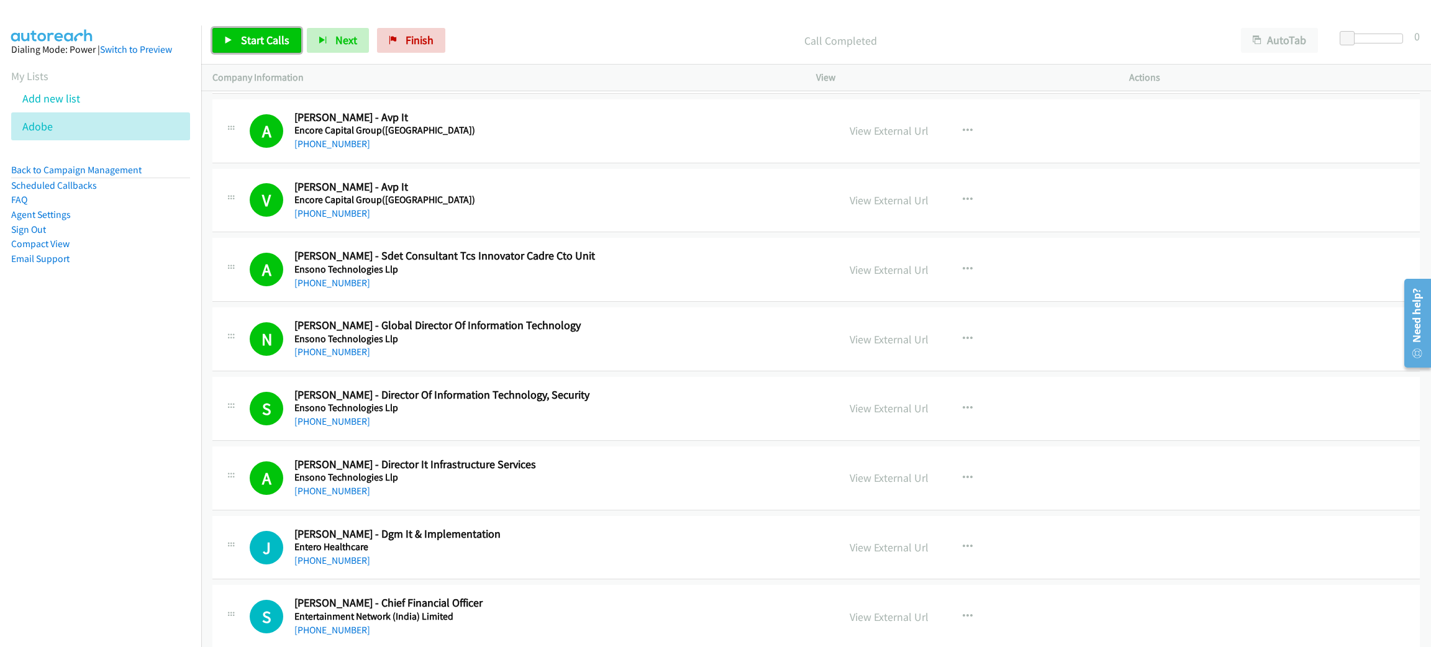
click at [256, 44] on span "Start Calls" at bounding box center [265, 40] width 48 height 14
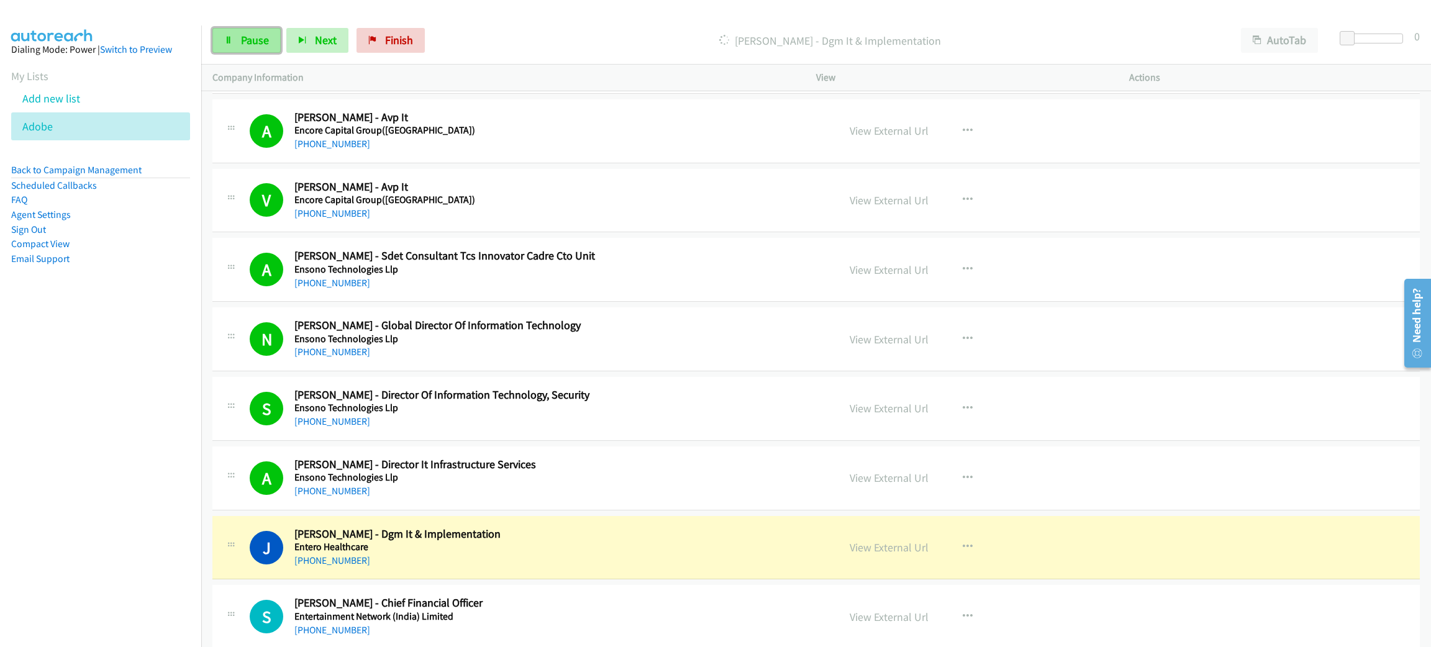
click at [256, 42] on span "Pause" at bounding box center [255, 40] width 28 height 14
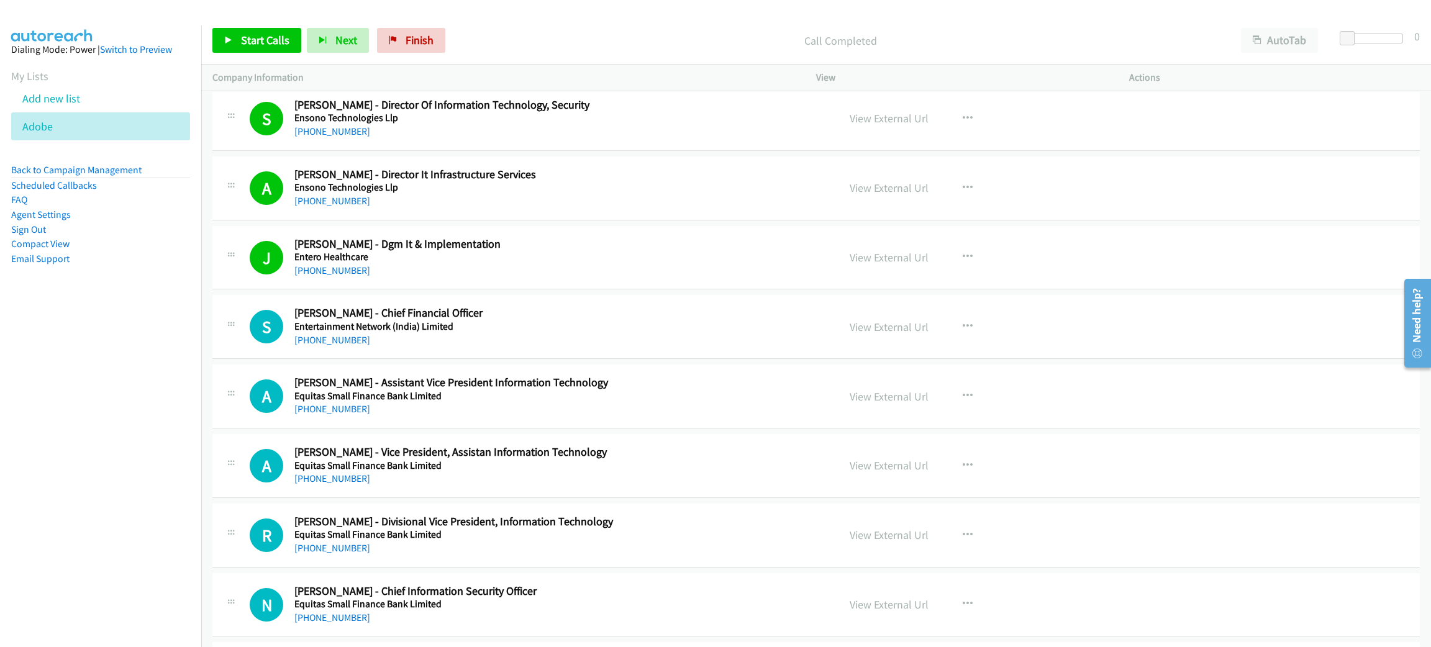
scroll to position [2421, 0]
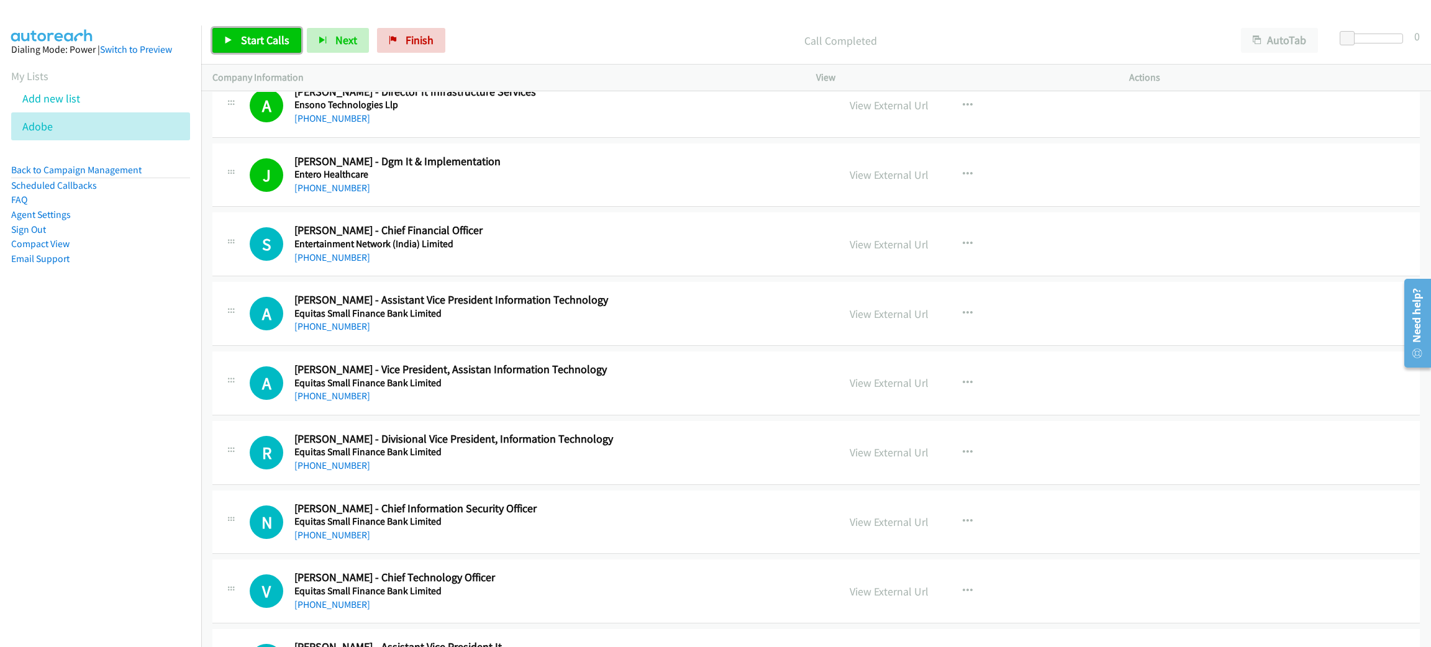
click at [282, 30] on link "Start Calls" at bounding box center [256, 40] width 89 height 25
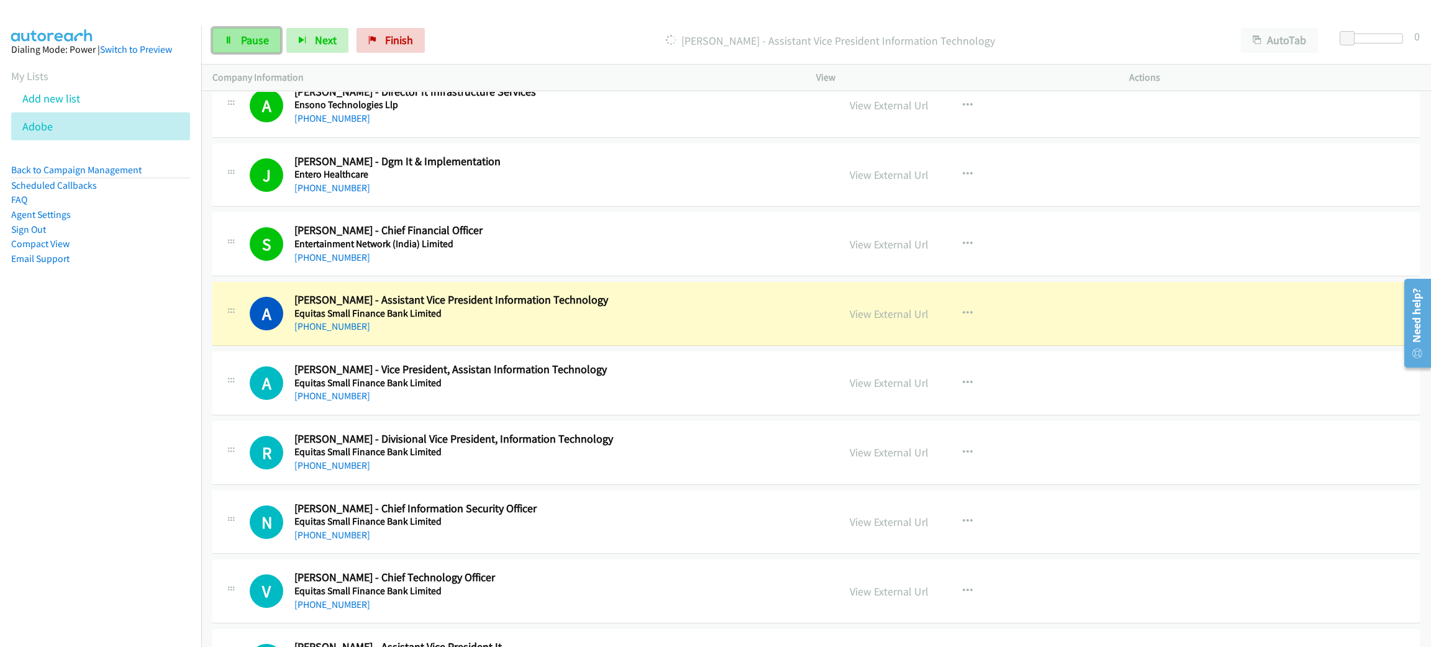
click at [252, 45] on span "Pause" at bounding box center [255, 40] width 28 height 14
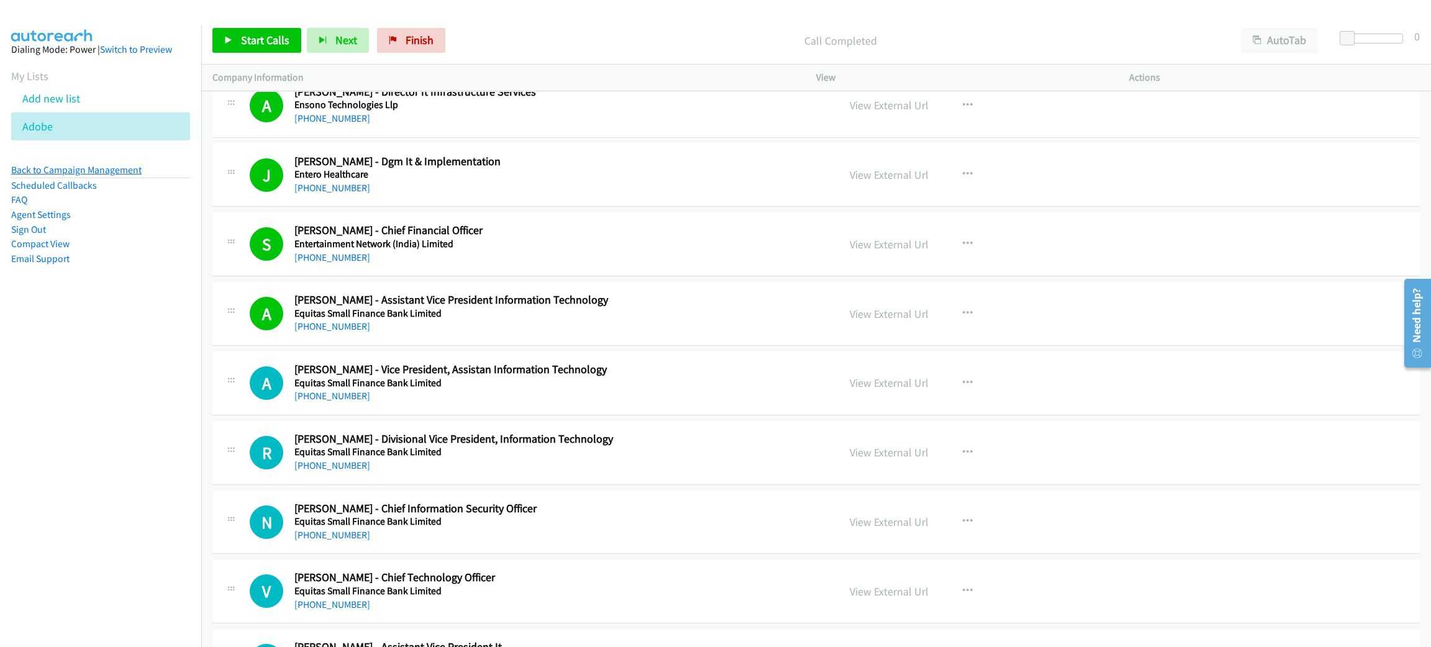
click at [98, 167] on link "Back to Campaign Management" at bounding box center [76, 170] width 130 height 12
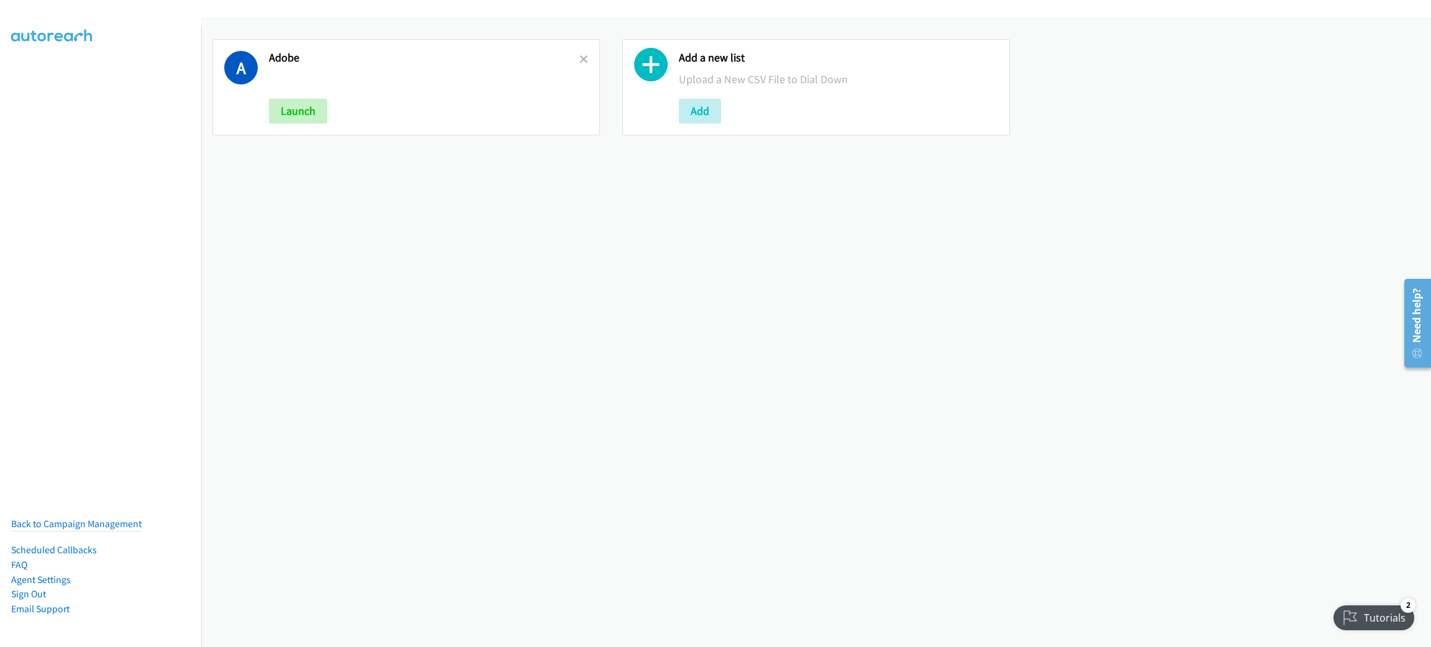
click at [579, 58] on icon at bounding box center [583, 60] width 9 height 9
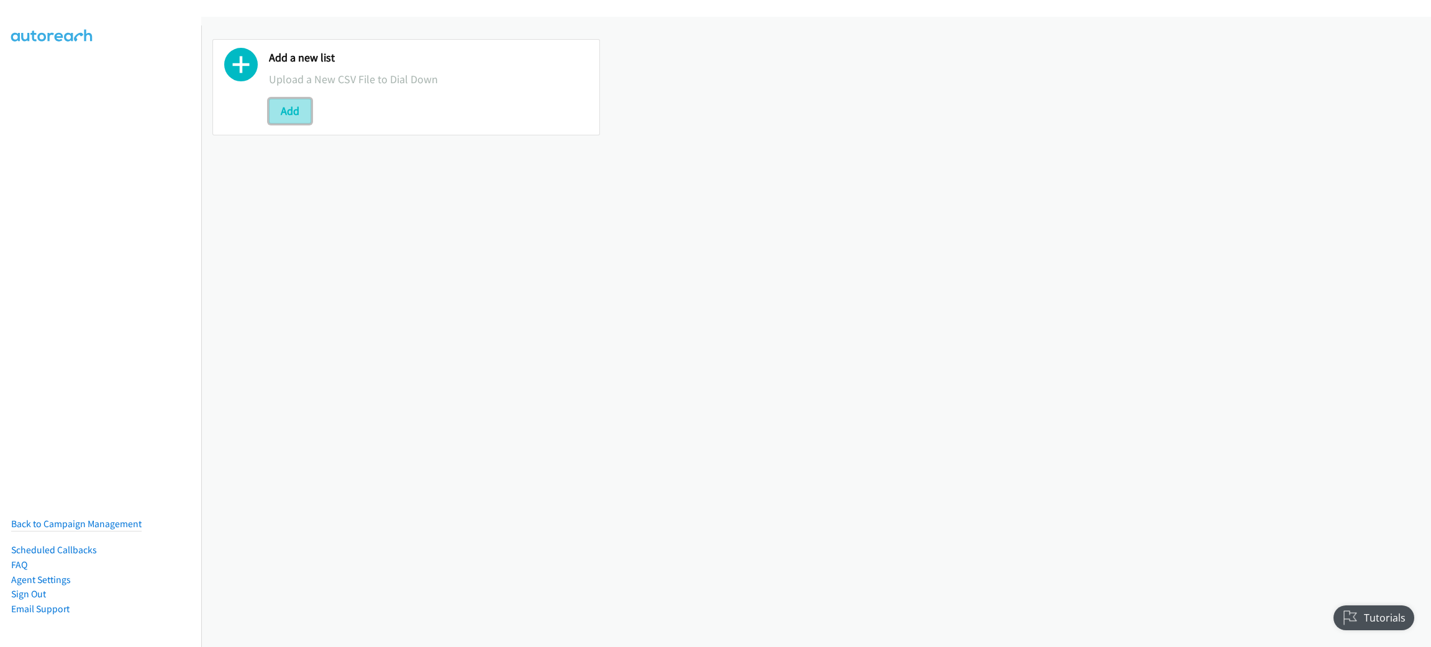
click at [288, 110] on button "Add" at bounding box center [290, 111] width 42 height 25
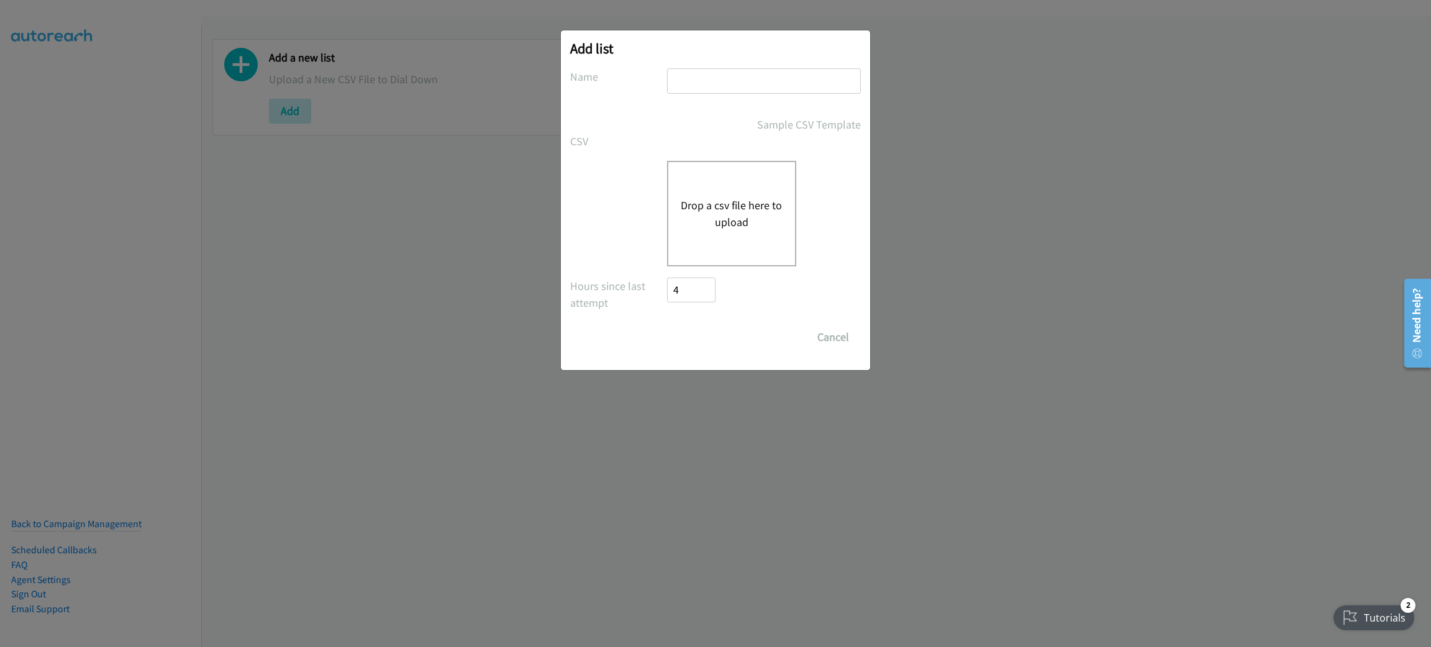
click at [735, 186] on div "Drop a csv file here to upload" at bounding box center [731, 214] width 129 height 106
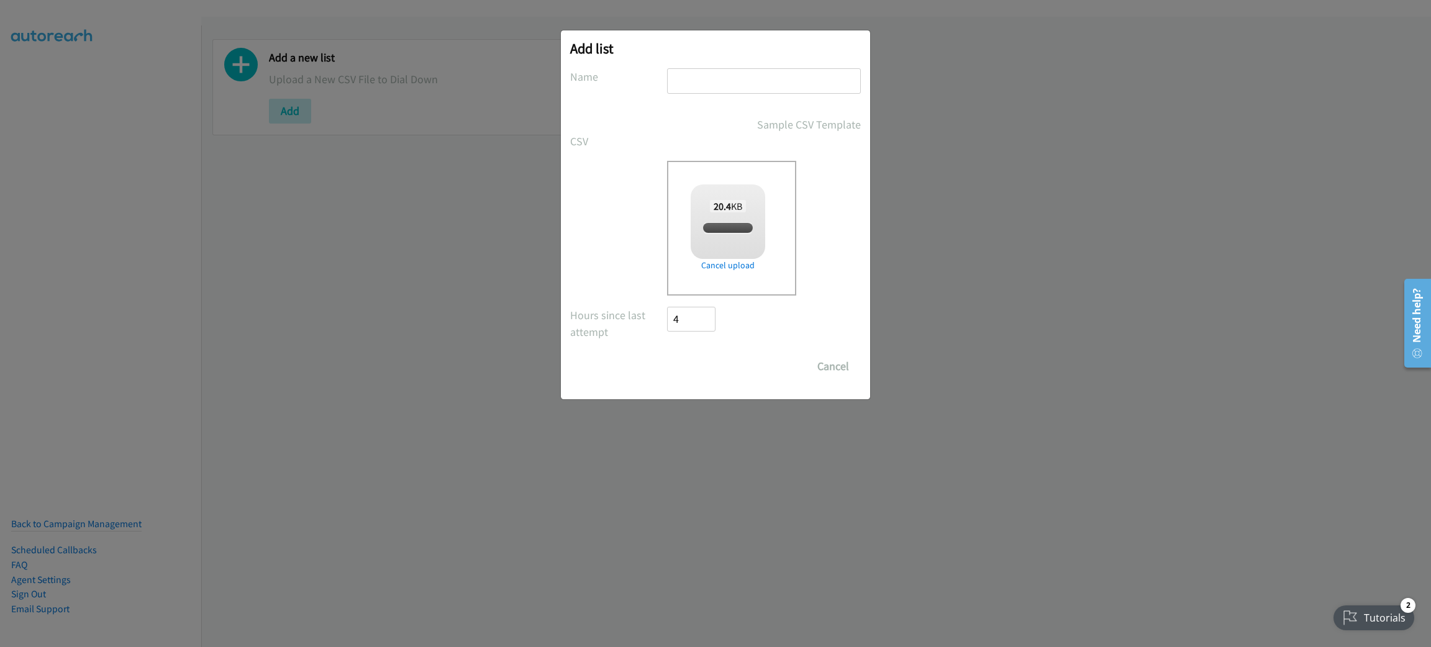
checkbox input "true"
click at [732, 78] on input "text" at bounding box center [764, 80] width 194 height 25
type input "SPLUNK"
click at [691, 361] on input "Save List" at bounding box center [699, 366] width 65 height 25
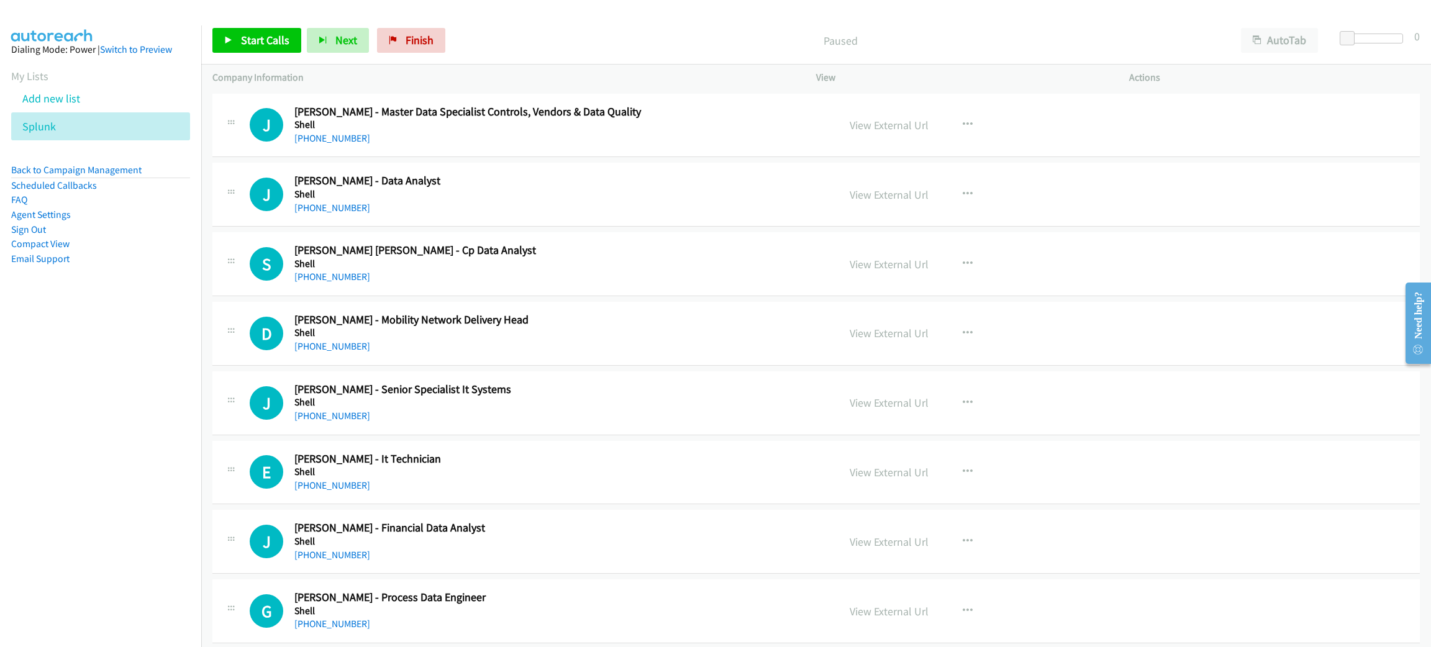
click at [0, 447] on nav "Dialing Mode: Power | Switch to Preview My Lists Add new list Splunk Back to Ca…" at bounding box center [101, 348] width 202 height 647
click at [896, 125] on link "View External Url" at bounding box center [889, 125] width 79 height 14
click at [250, 33] on span "Start Calls" at bounding box center [265, 40] width 48 height 14
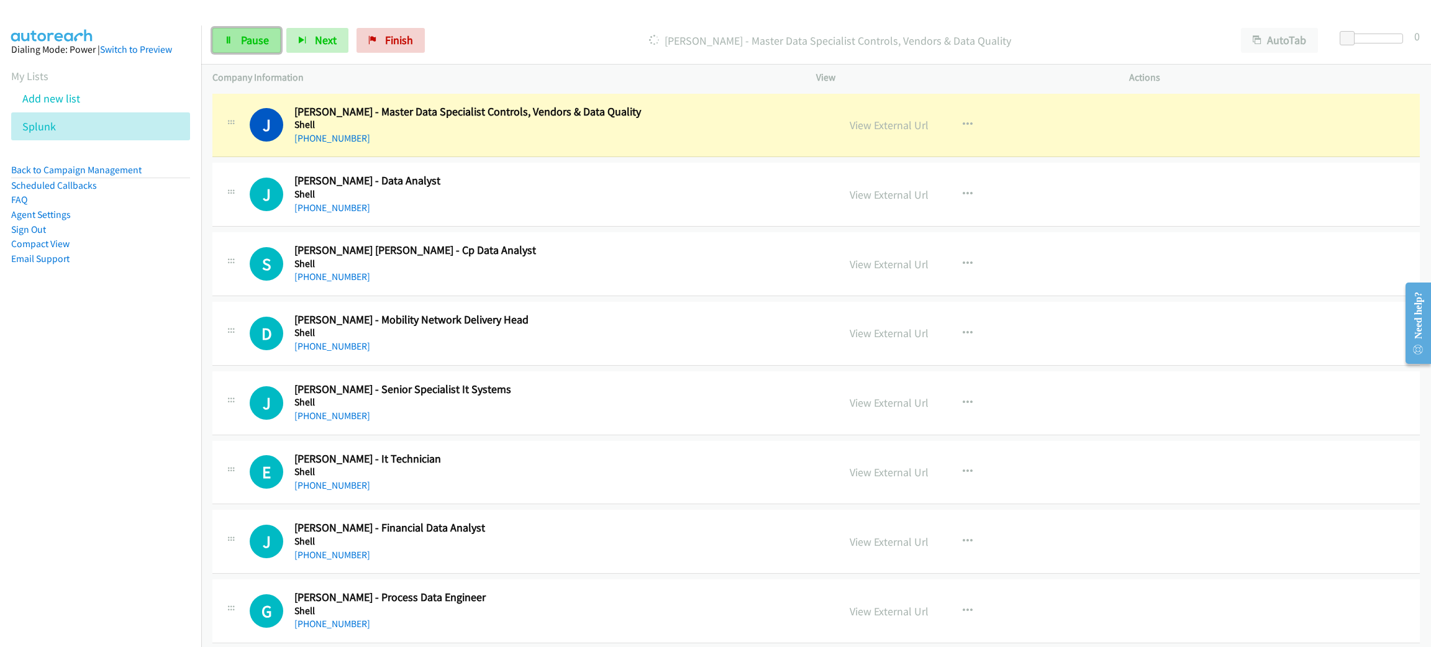
click at [222, 40] on link "Pause" at bounding box center [246, 40] width 68 height 25
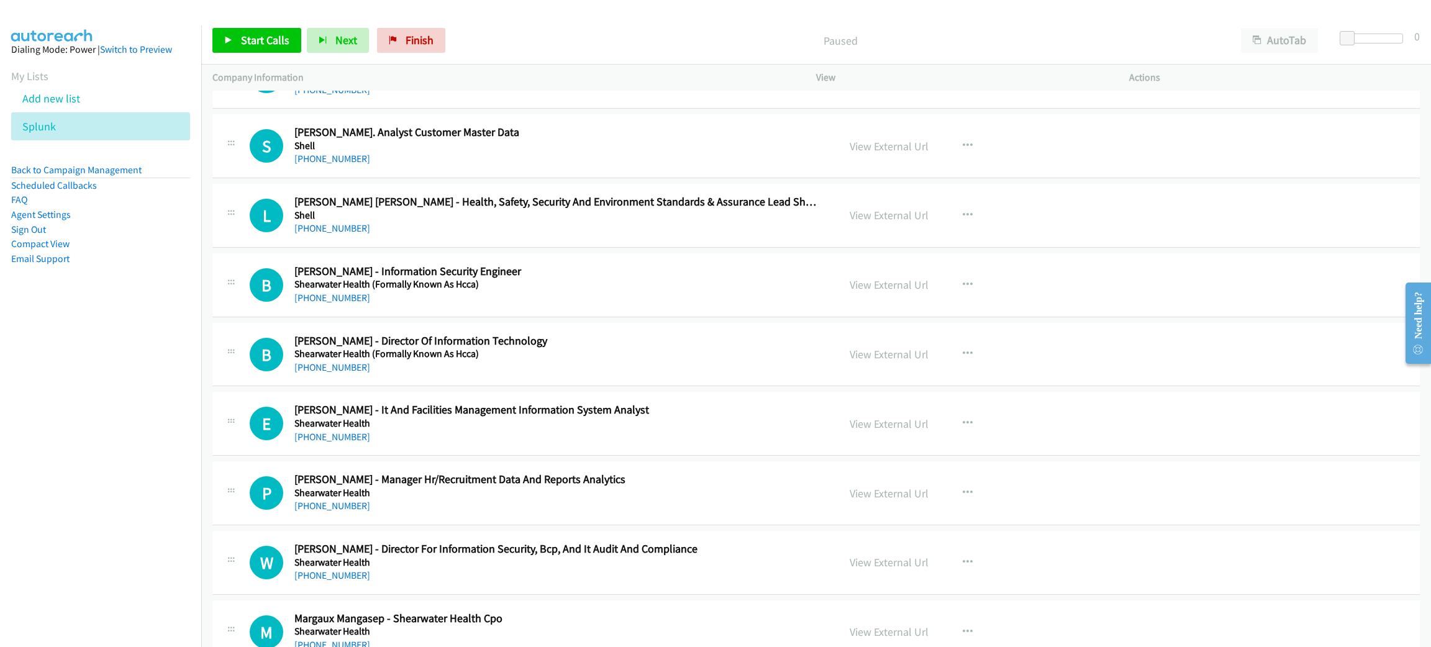
scroll to position [1676, 0]
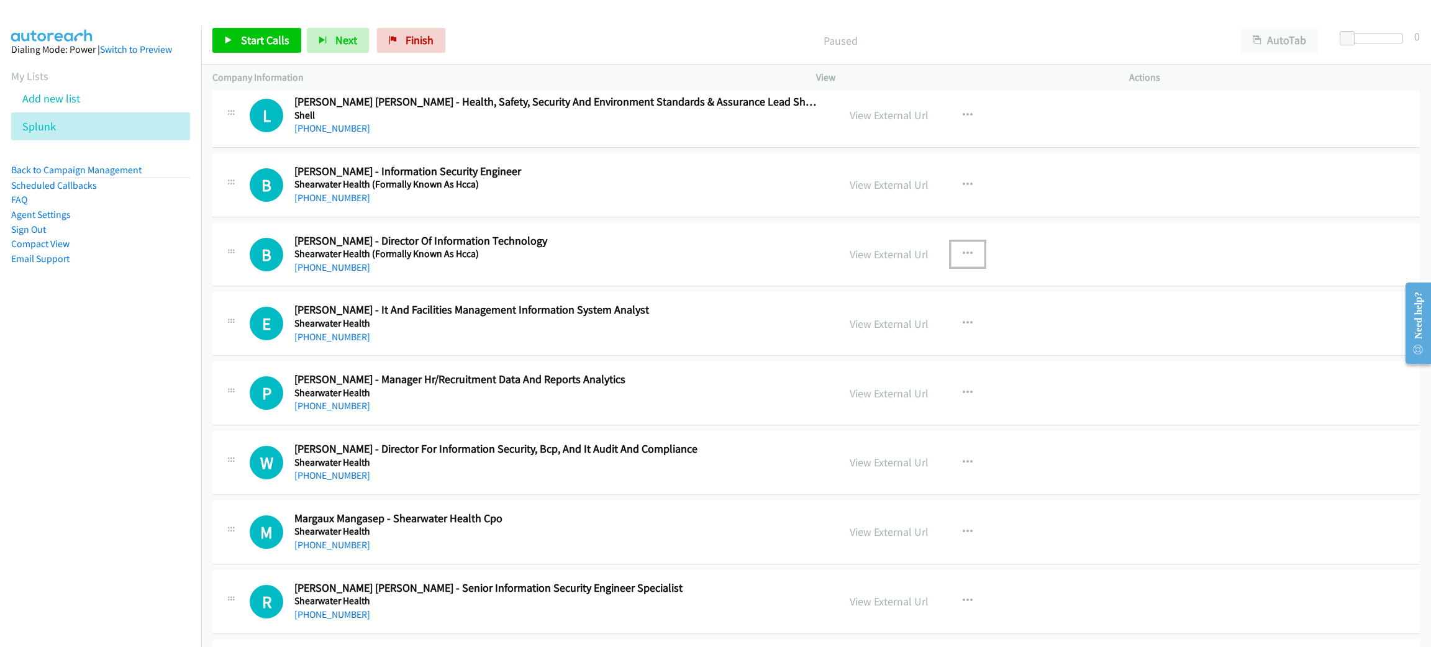
click at [963, 248] on button "button" at bounding box center [968, 254] width 34 height 25
click at [903, 335] on link "Start Calls Here" at bounding box center [900, 335] width 165 height 25
click at [271, 45] on span "Start Calls" at bounding box center [265, 40] width 48 height 14
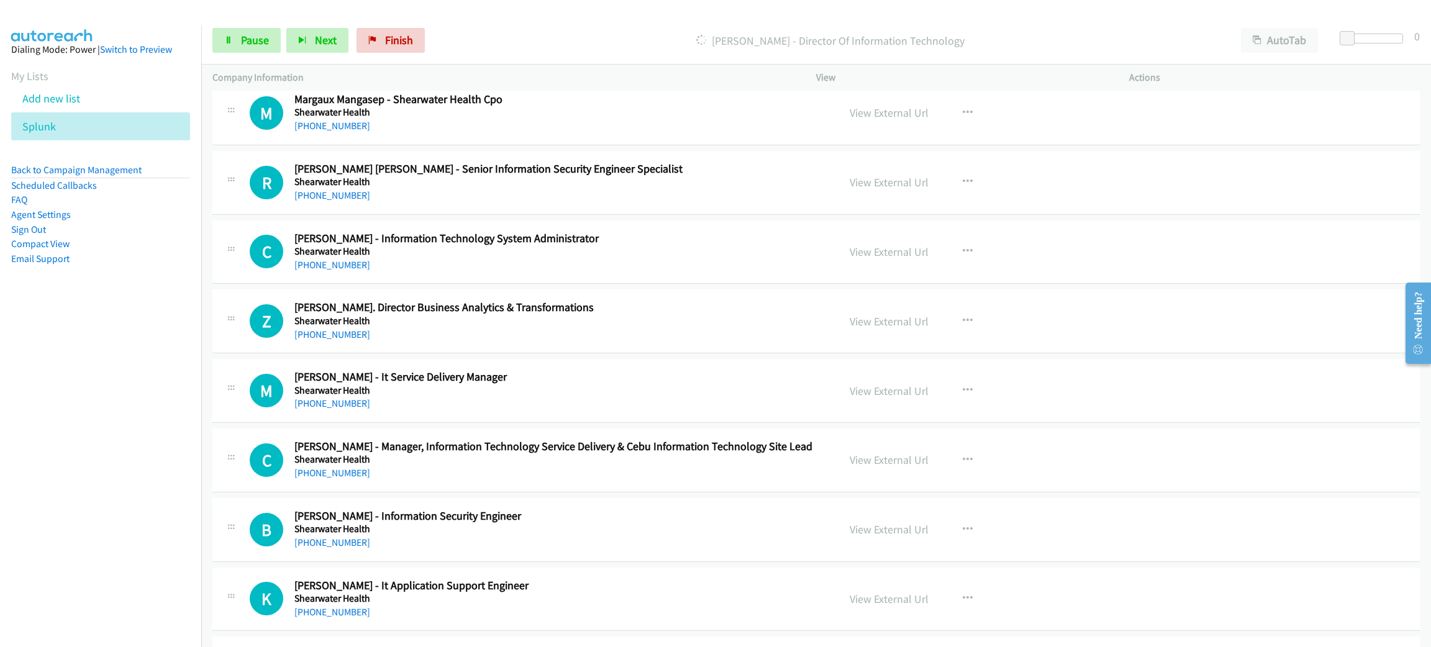
scroll to position [2049, 0]
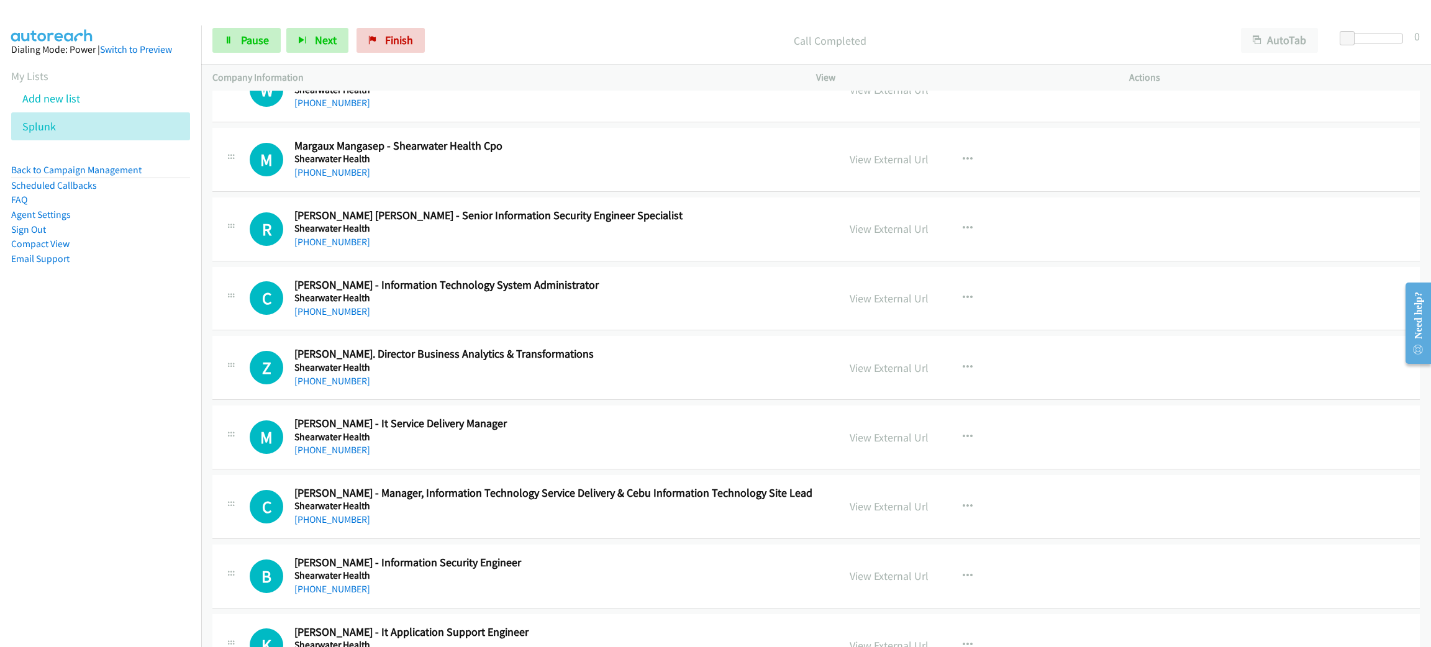
click at [584, 248] on div "[PHONE_NUMBER]" at bounding box center [557, 242] width 526 height 15
click at [596, 248] on div "[PHONE_NUMBER]" at bounding box center [557, 242] width 526 height 15
click at [963, 227] on icon "button" at bounding box center [968, 229] width 10 height 10
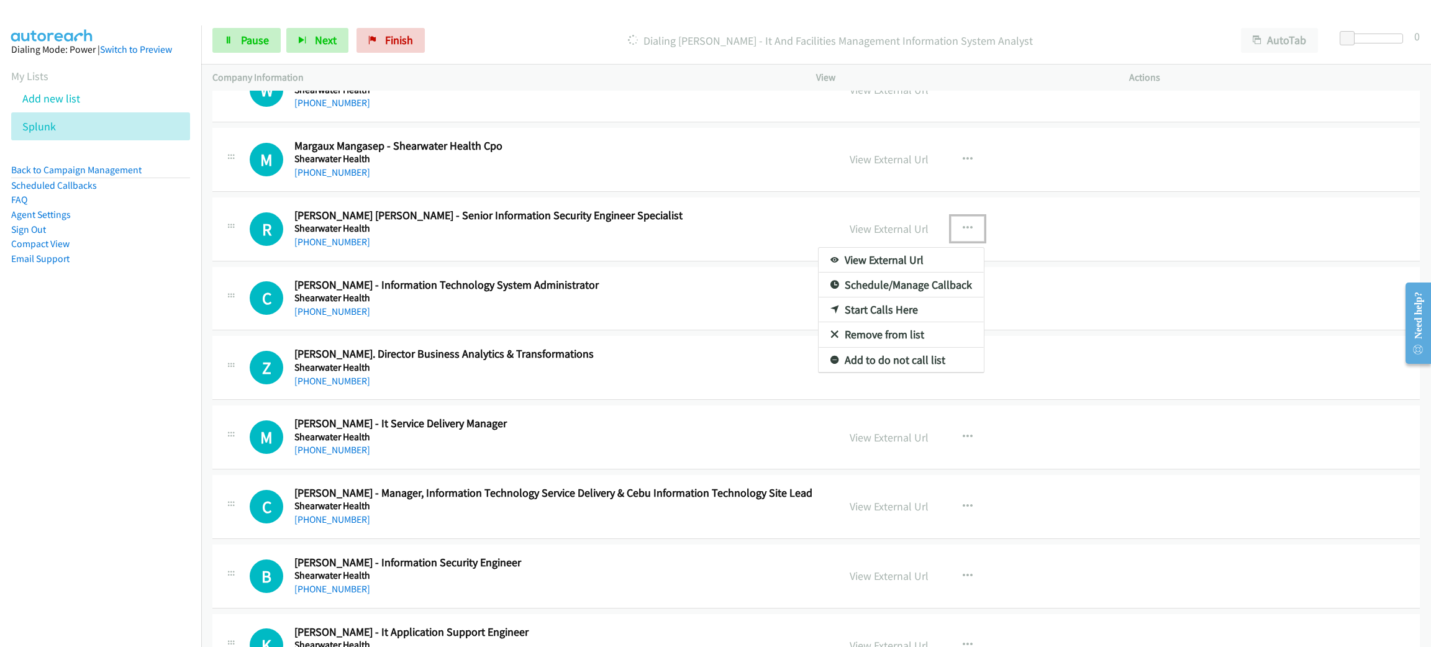
click at [894, 313] on link "Start Calls Here" at bounding box center [900, 309] width 165 height 25
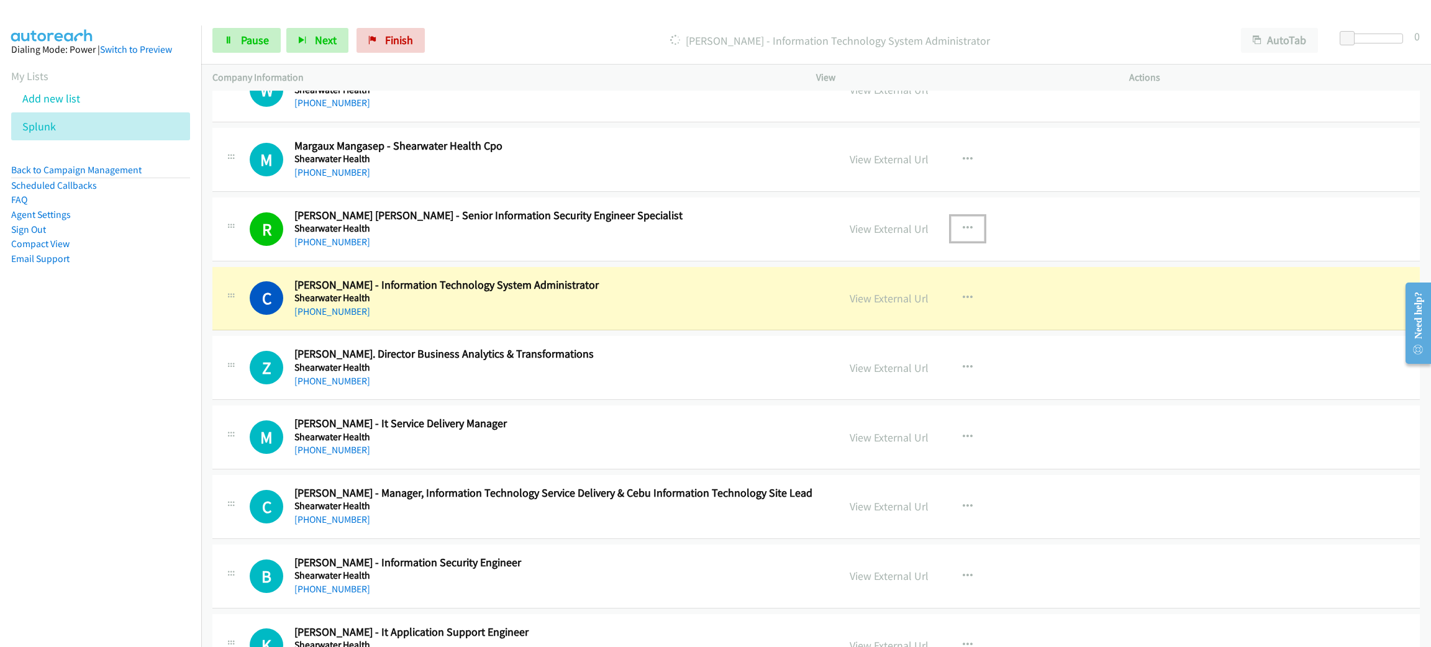
click at [389, 303] on h5 "Shearwater Health" at bounding box center [557, 298] width 526 height 12
click at [904, 300] on link "View External Url" at bounding box center [889, 298] width 79 height 14
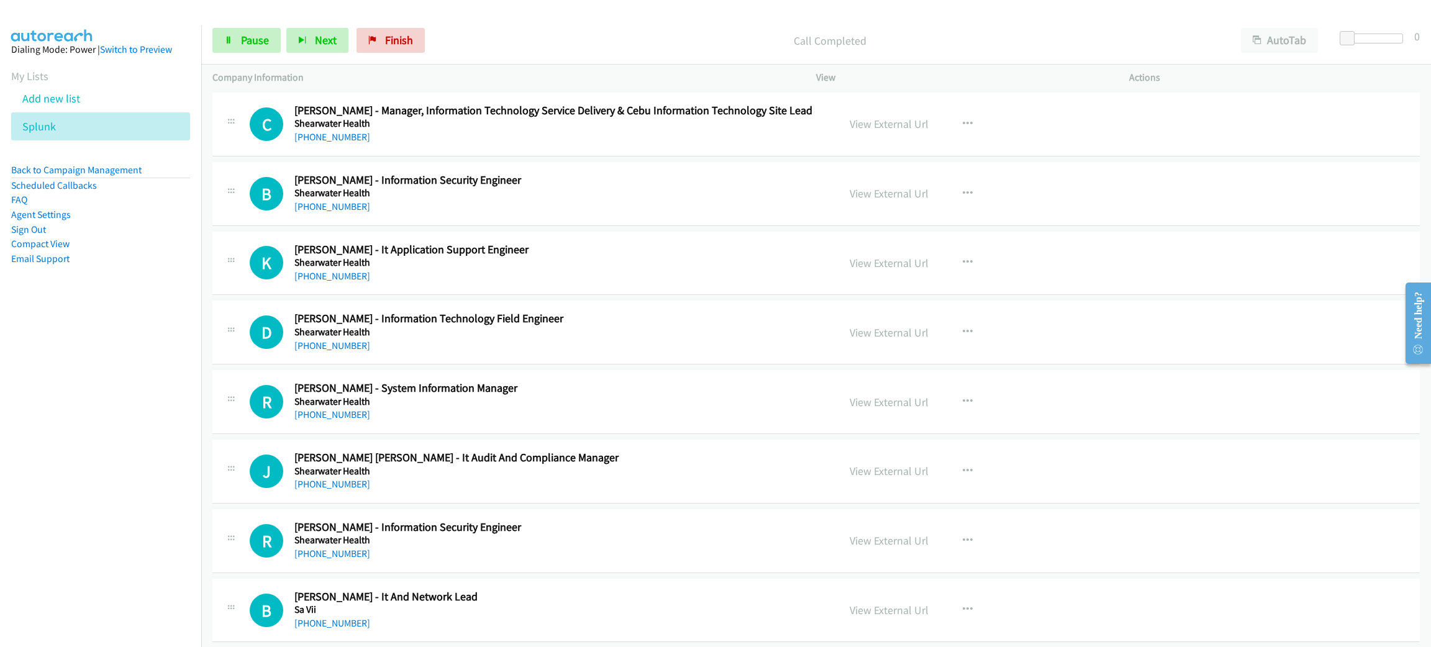
scroll to position [2514, 0]
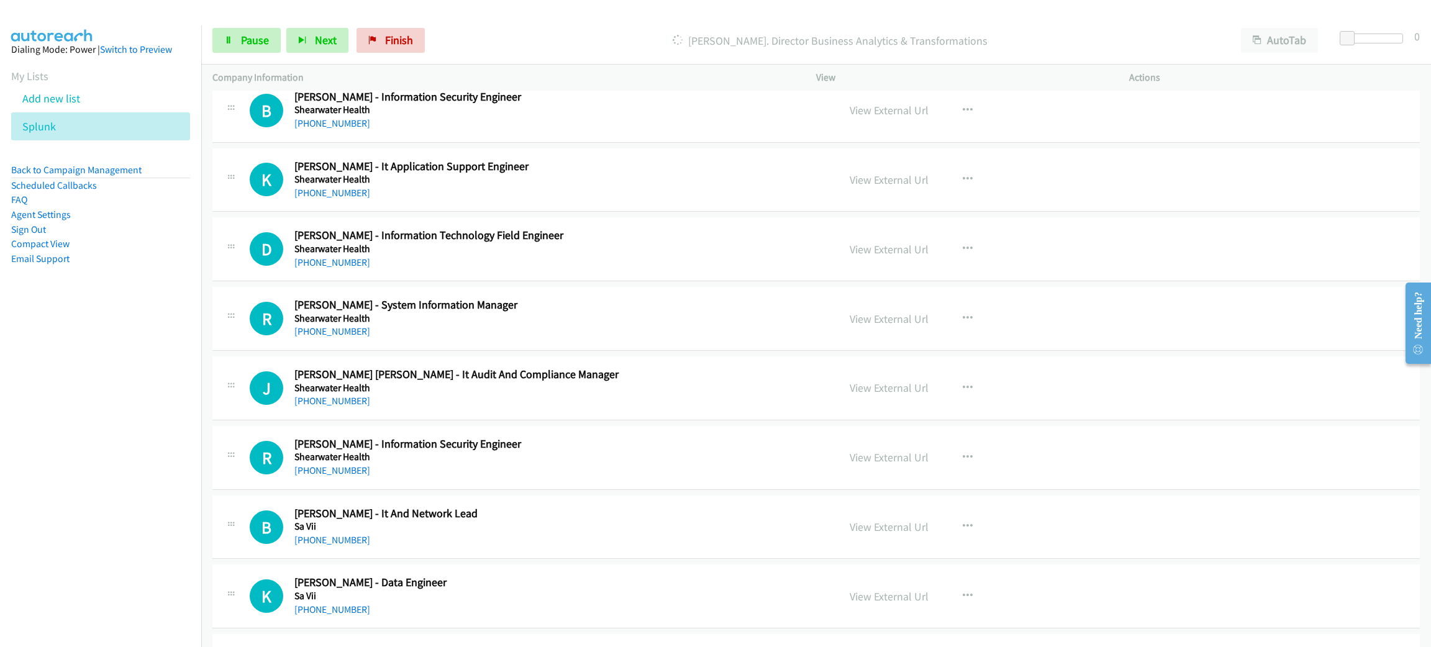
click at [601, 324] on h5 "Shearwater Health" at bounding box center [557, 318] width 526 height 12
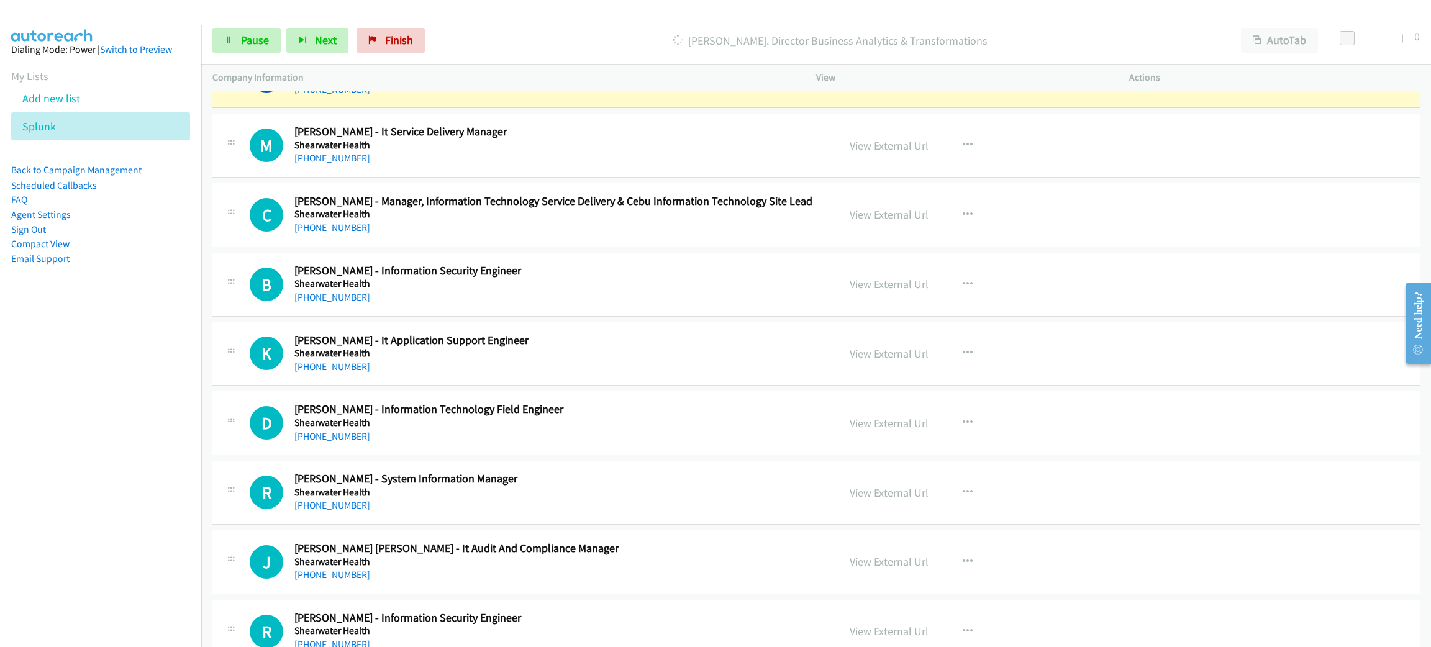
scroll to position [2421, 0]
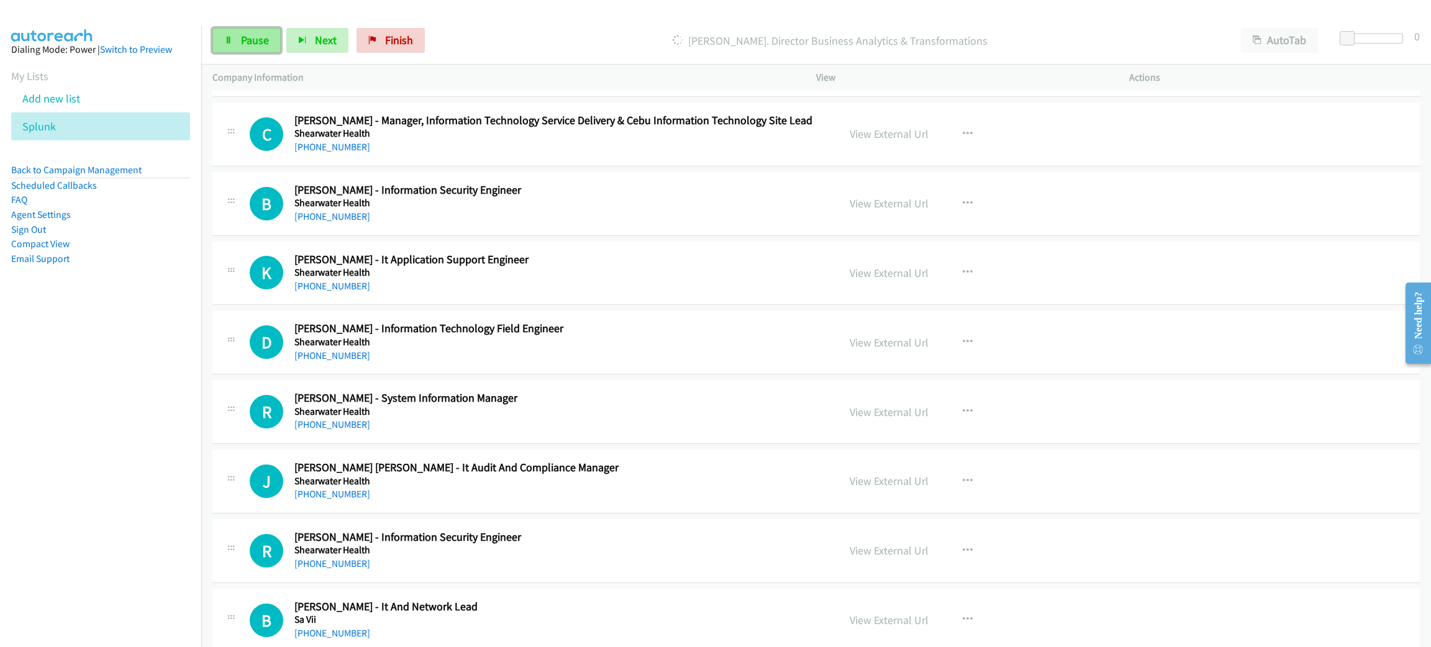
click at [255, 46] on span "Pause" at bounding box center [255, 40] width 28 height 14
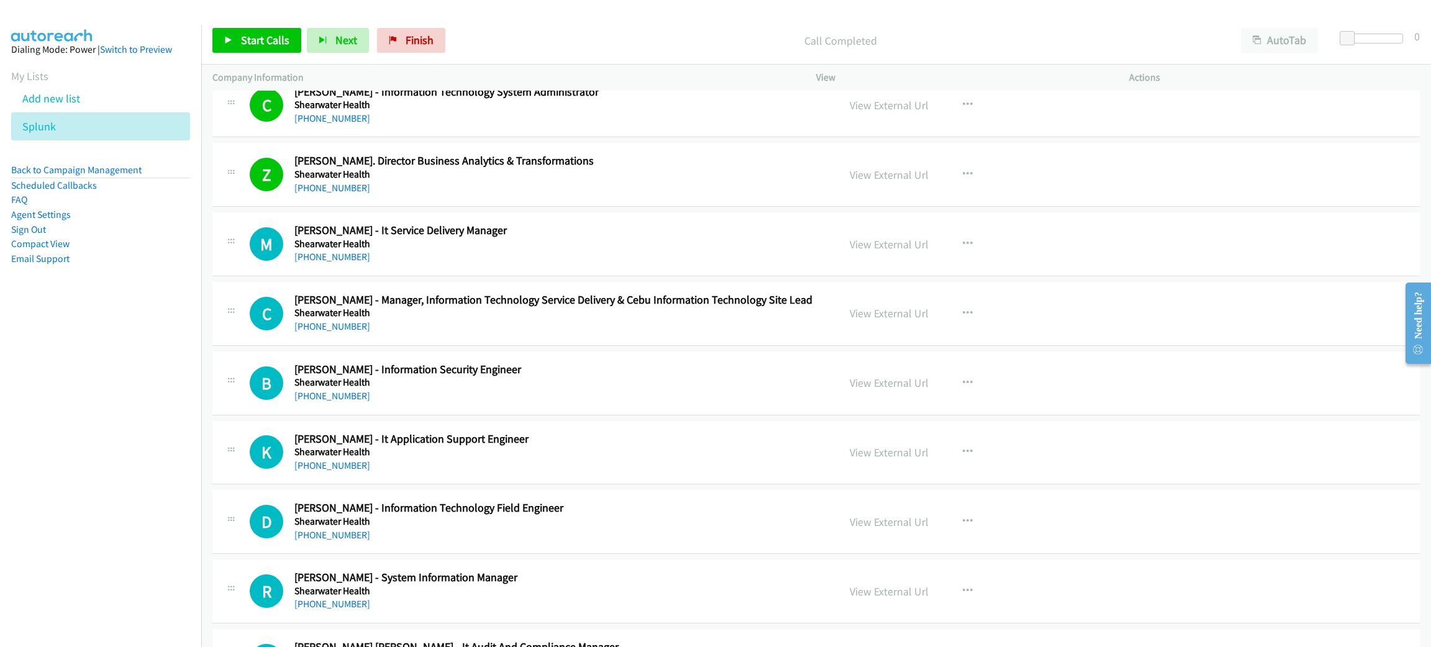
scroll to position [2235, 0]
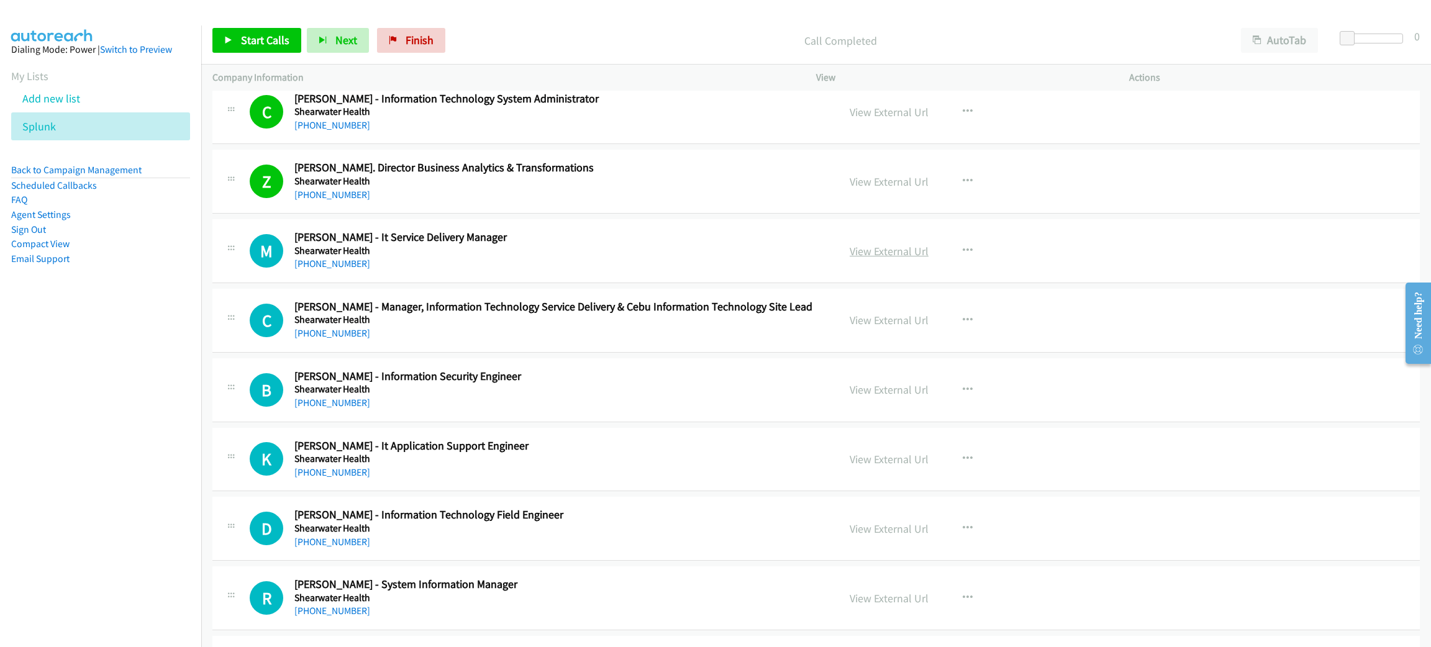
click at [905, 250] on link "View External Url" at bounding box center [889, 251] width 79 height 14
click at [270, 39] on span "Start Calls" at bounding box center [265, 40] width 48 height 14
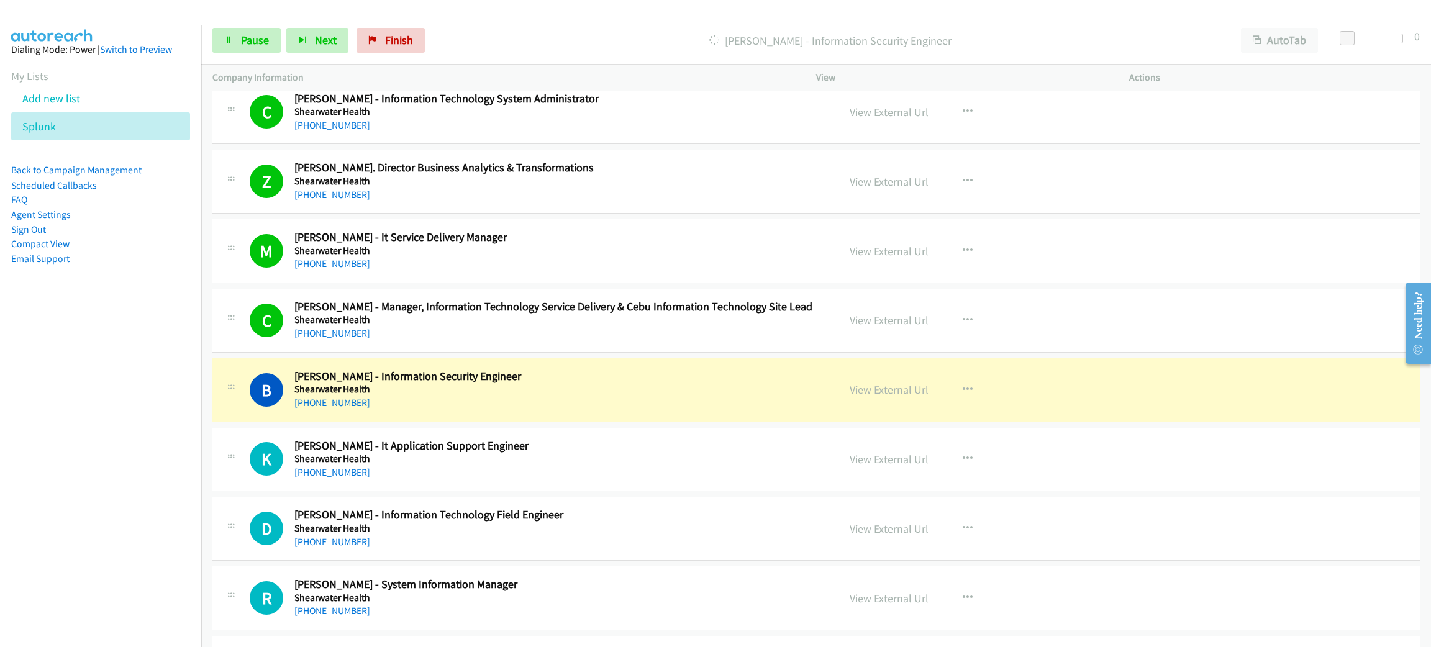
click at [583, 407] on div "[PHONE_NUMBER]" at bounding box center [557, 403] width 526 height 15
click at [880, 391] on link "View External Url" at bounding box center [889, 390] width 79 height 14
click at [237, 40] on link "Pause" at bounding box center [246, 40] width 68 height 25
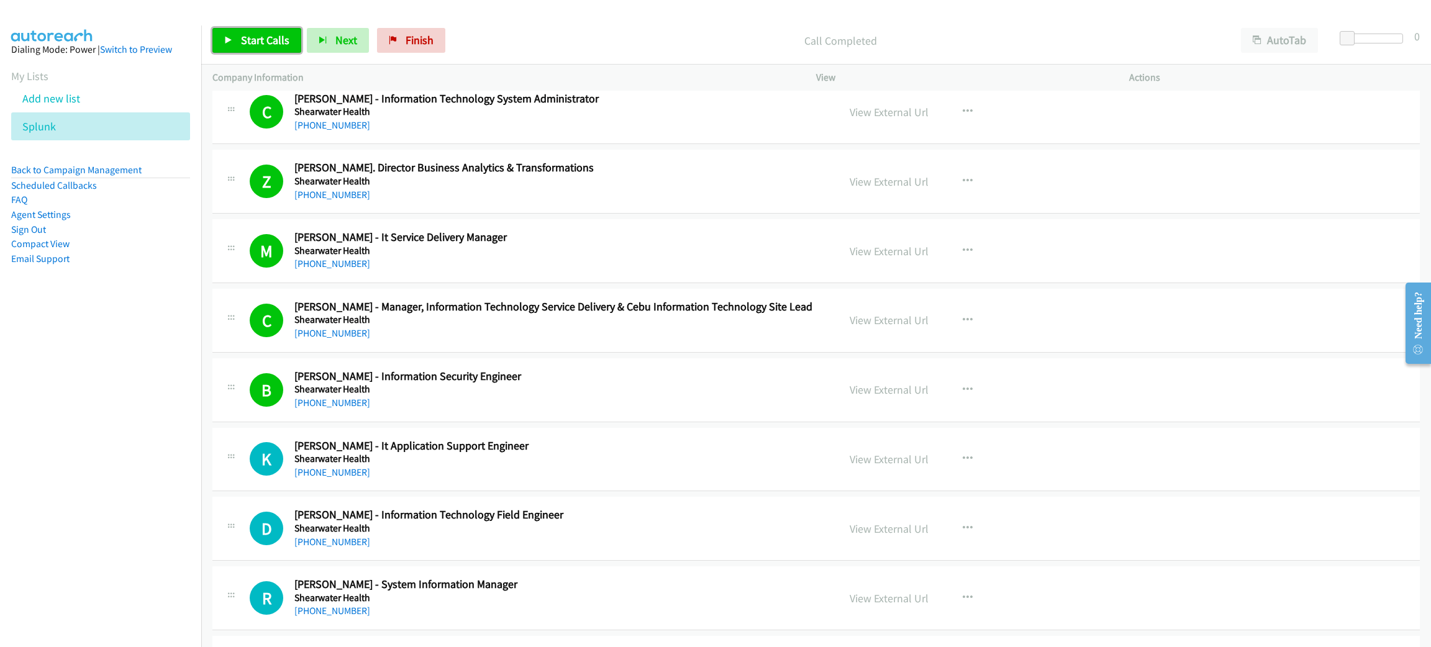
click at [263, 35] on span "Start Calls" at bounding box center [265, 40] width 48 height 14
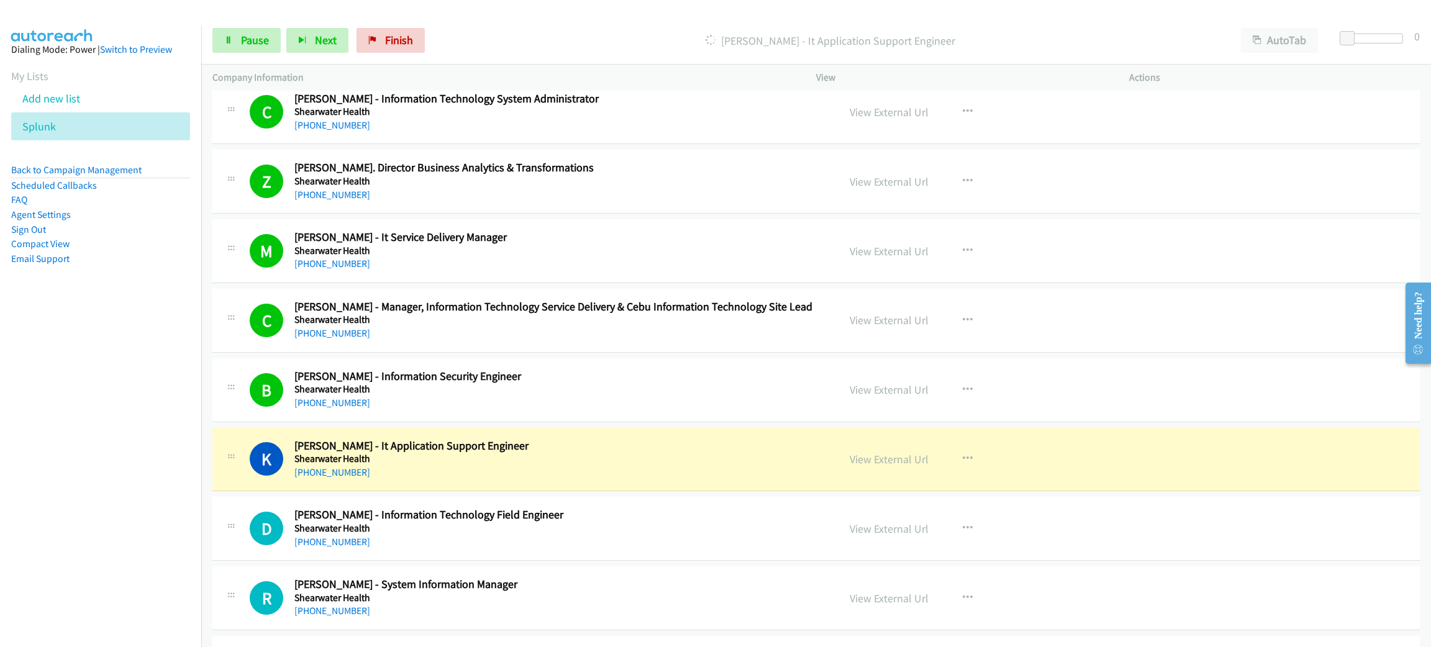
click at [595, 471] on div "[PHONE_NUMBER]" at bounding box center [557, 472] width 526 height 15
click at [886, 462] on link "View External Url" at bounding box center [889, 459] width 79 height 14
click at [214, 41] on link "Pause" at bounding box center [246, 40] width 68 height 25
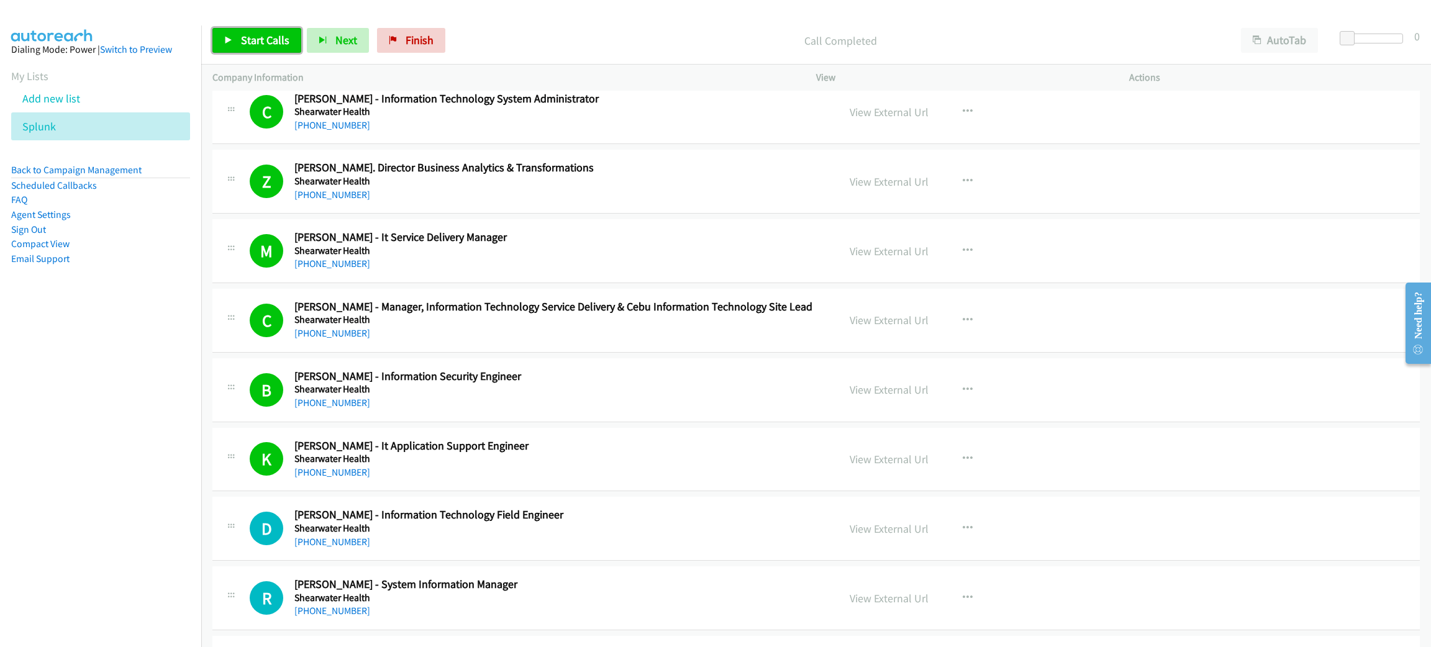
click at [250, 41] on span "Start Calls" at bounding box center [265, 40] width 48 height 14
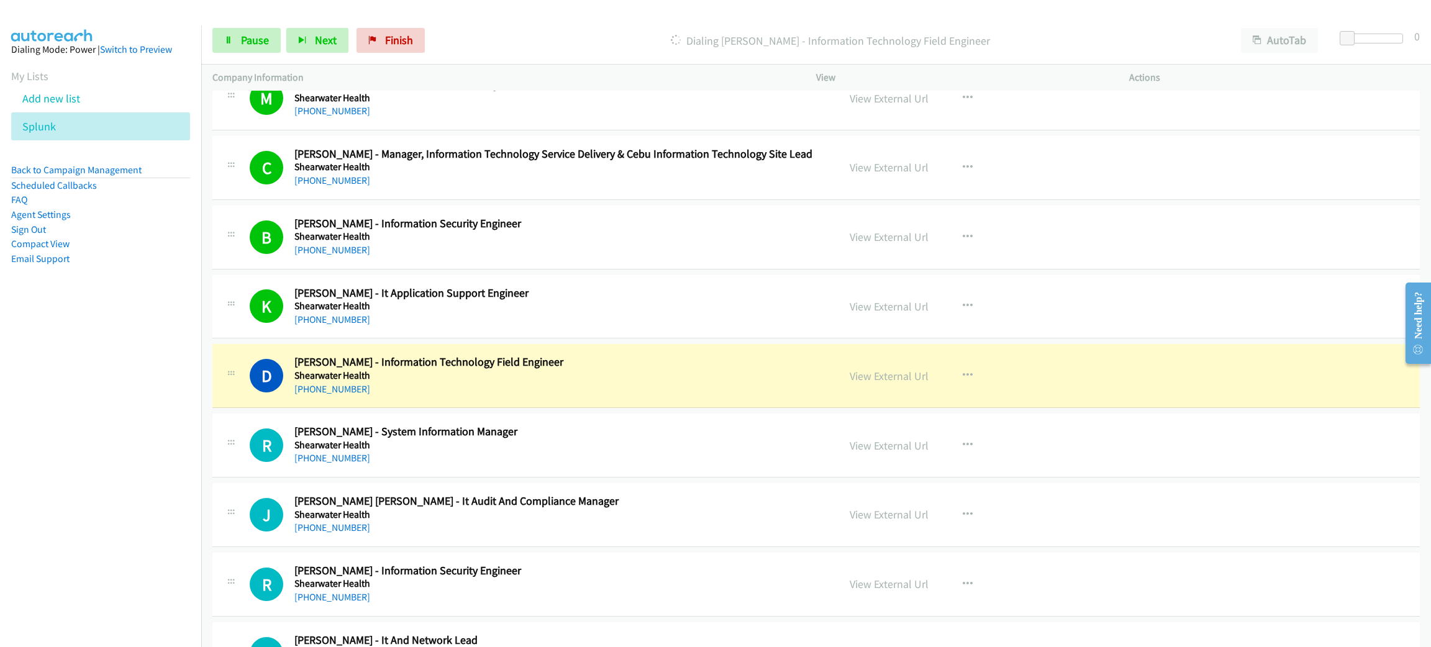
scroll to position [2514, 0]
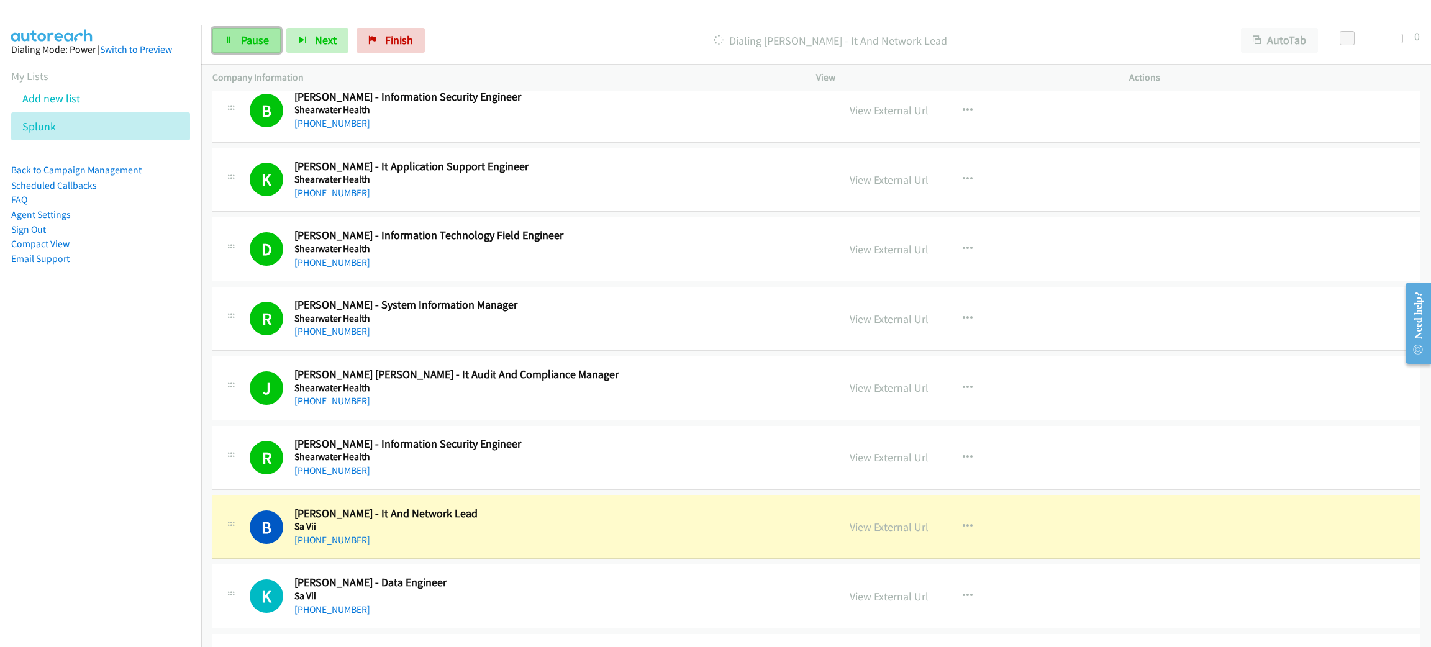
click at [244, 33] on span "Pause" at bounding box center [255, 40] width 28 height 14
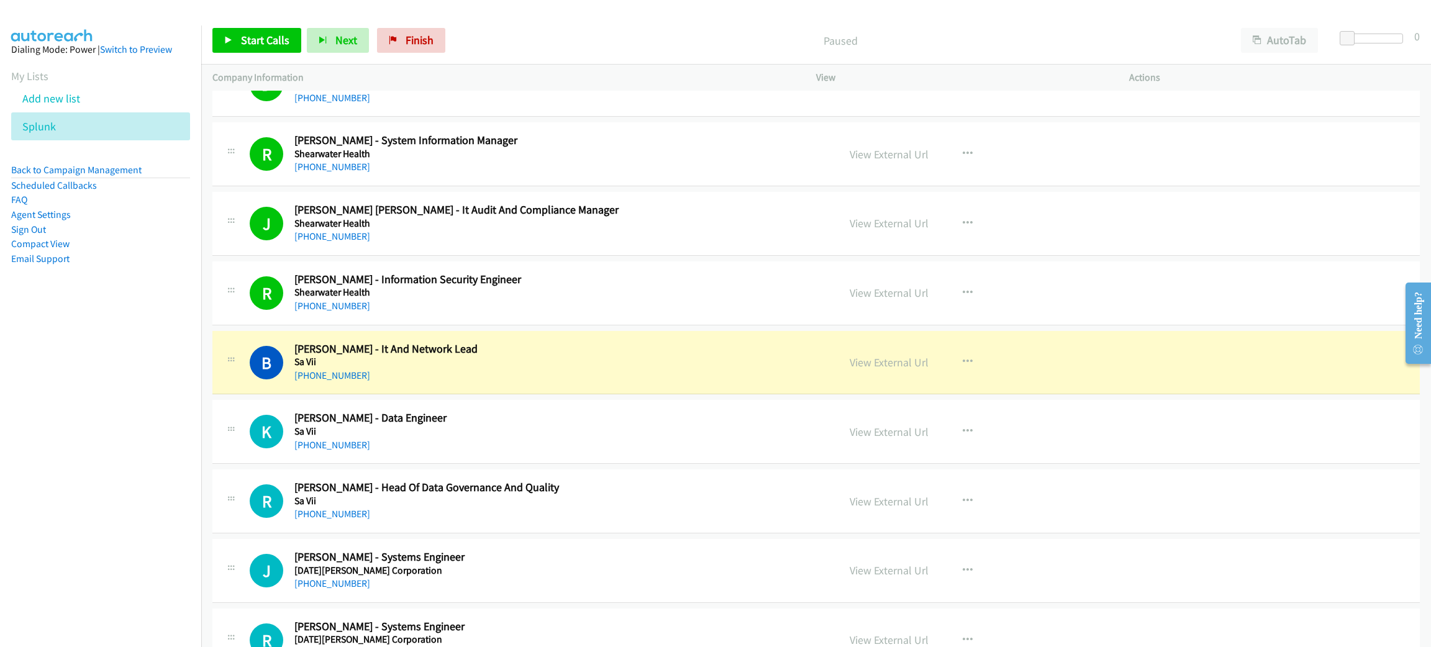
scroll to position [2701, 0]
